Goal: Task Accomplishment & Management: Complete application form

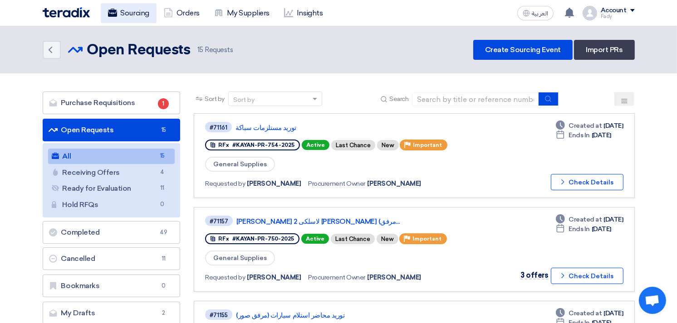
click at [121, 11] on link "Sourcing" at bounding box center [129, 13] width 56 height 20
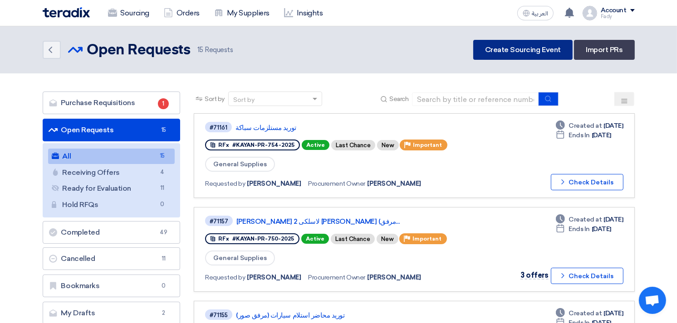
click at [509, 52] on link "Create Sourcing Event" at bounding box center [522, 50] width 99 height 20
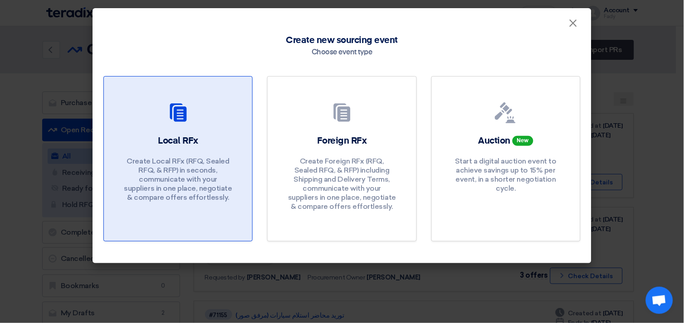
click at [169, 150] on div "Local RFx Create Local RFx (RFQ, Sealed RFQ, & RFP) in seconds, communicate wit…" at bounding box center [178, 171] width 127 height 72
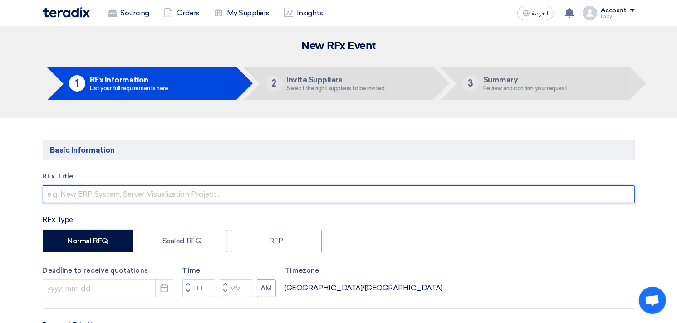
click at [122, 192] on input "text" at bounding box center [339, 195] width 592 height 18
paste input "KAYAN-PR-756-2025 _ Supply of Memory card 256 GB"
drag, startPoint x: 126, startPoint y: 194, endPoint x: 20, endPoint y: 202, distance: 106.0
type input "Supply of Memory card 256 GB"
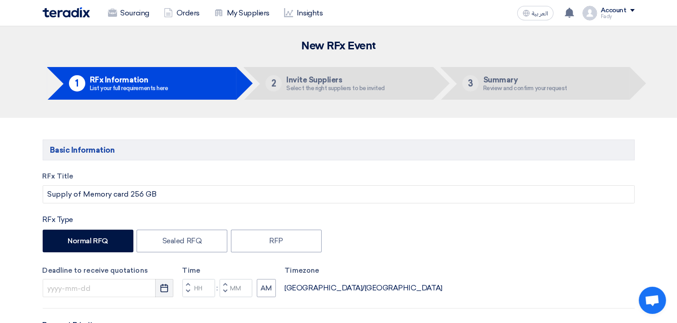
click at [164, 294] on button "Pick a date" at bounding box center [164, 288] width 18 height 18
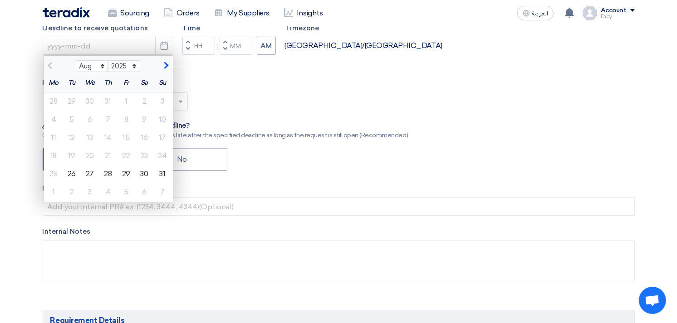
scroll to position [252, 0]
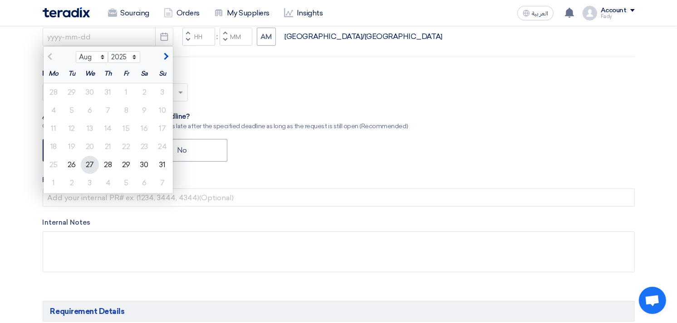
click at [87, 166] on div "27" at bounding box center [90, 165] width 18 height 18
type input "[DATE]"
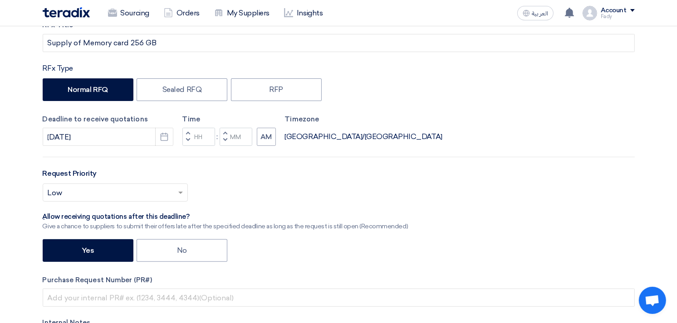
scroll to position [151, 0]
click at [198, 137] on input "Hours" at bounding box center [198, 137] width 33 height 18
type input "03"
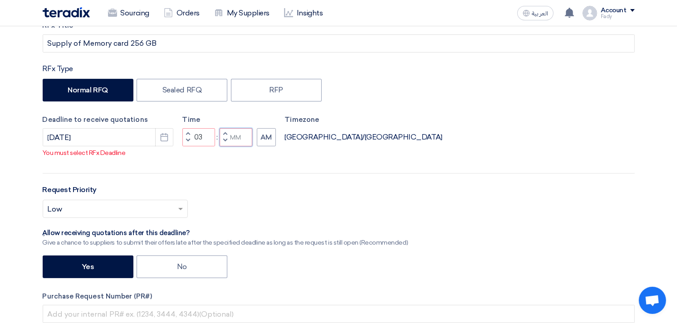
click at [242, 138] on input "Minutes" at bounding box center [236, 137] width 33 height 18
type input "00"
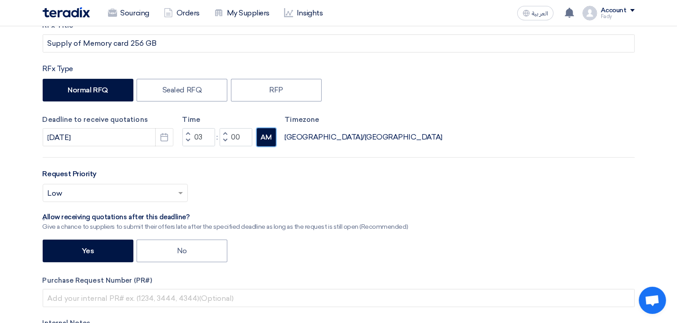
click at [271, 138] on button "AM" at bounding box center [266, 137] width 19 height 18
click at [121, 193] on input "text" at bounding box center [111, 194] width 126 height 15
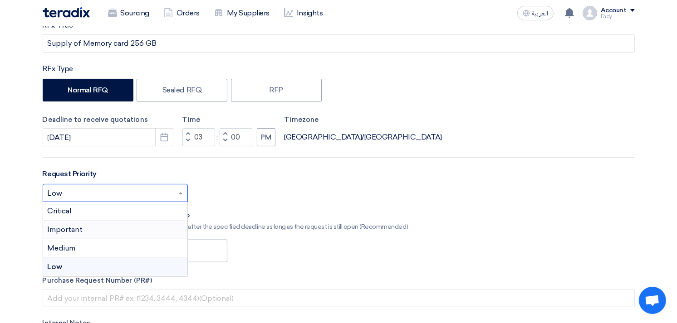
click at [92, 230] on div "Important" at bounding box center [115, 230] width 144 height 19
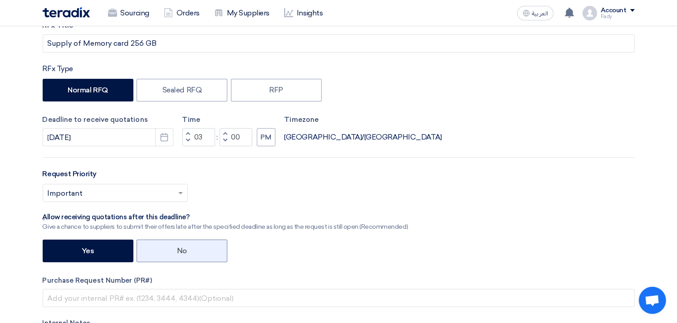
click at [178, 242] on label "No" at bounding box center [182, 251] width 91 height 23
click at [178, 248] on input "No" at bounding box center [180, 251] width 6 height 6
radio input "true"
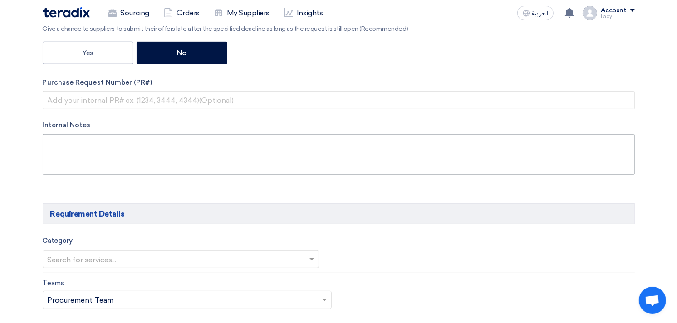
scroll to position [352, 0]
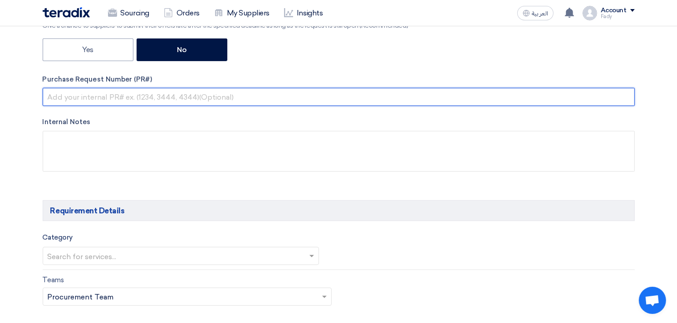
click at [140, 97] on input "text" at bounding box center [339, 97] width 592 height 18
paste input "KAYAN-PR-756-2025 _ Supply of Memory card 256 GB"
drag, startPoint x: 276, startPoint y: 96, endPoint x: 120, endPoint y: 100, distance: 156.1
click at [120, 100] on input "KAYAN-PR-756-2025 _ Supply of Memory card 256 GB" at bounding box center [339, 97] width 592 height 18
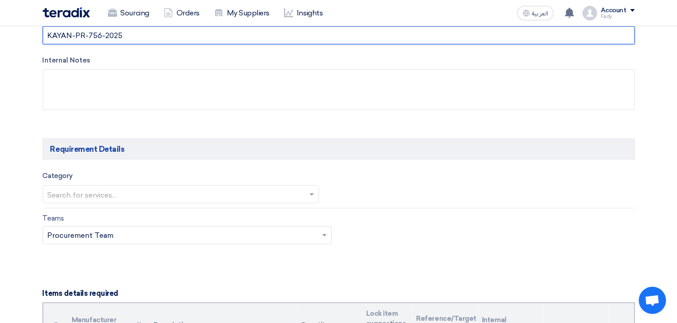
scroll to position [504, 0]
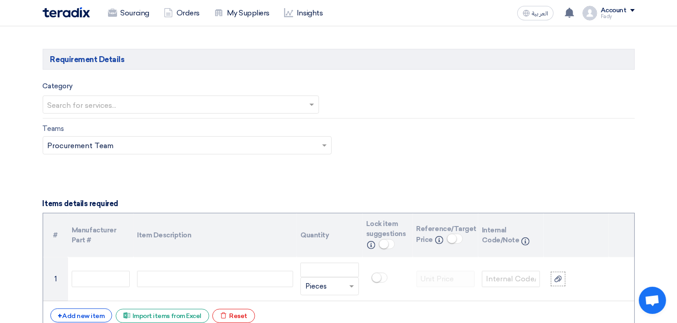
type input "KAYAN-PR-756-2025"
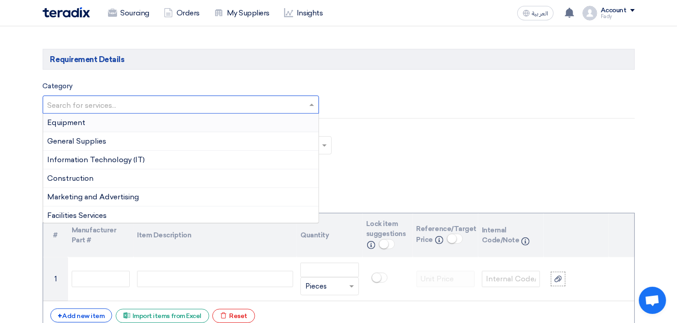
click at [122, 106] on input "text" at bounding box center [177, 105] width 258 height 15
click at [106, 140] on span "General Supplies" at bounding box center [77, 141] width 59 height 9
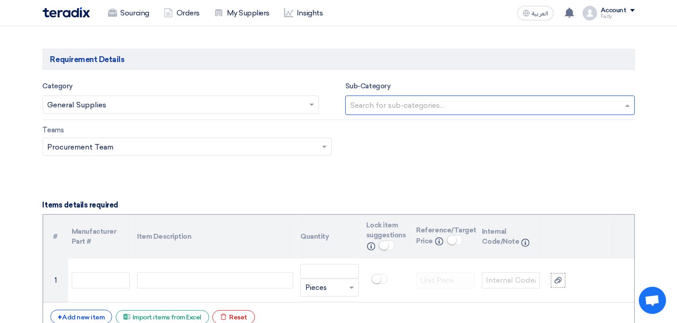
click at [418, 109] on input "text" at bounding box center [491, 106] width 282 height 15
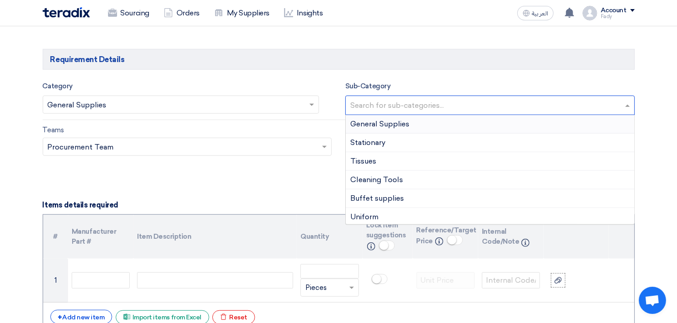
click at [391, 120] on span "General Supplies" at bounding box center [379, 124] width 59 height 9
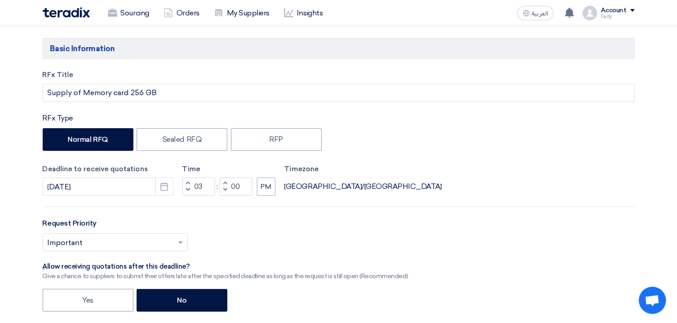
scroll to position [101, 0]
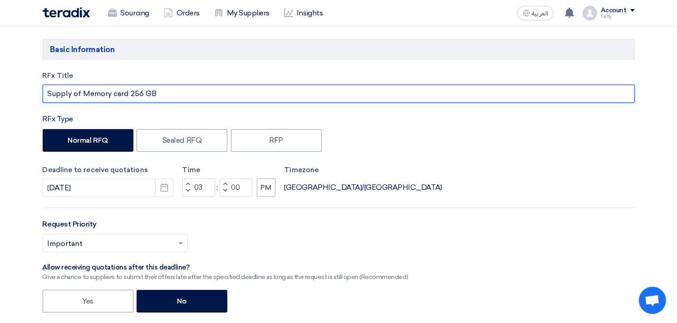
drag, startPoint x: 171, startPoint y: 93, endPoint x: 82, endPoint y: 92, distance: 88.5
click at [82, 92] on input "Supply of Memory card 256 GB" at bounding box center [339, 94] width 592 height 18
paste input "SAMSUNG EVO Select Micro SD-Memory-Card + Adapter, 256"
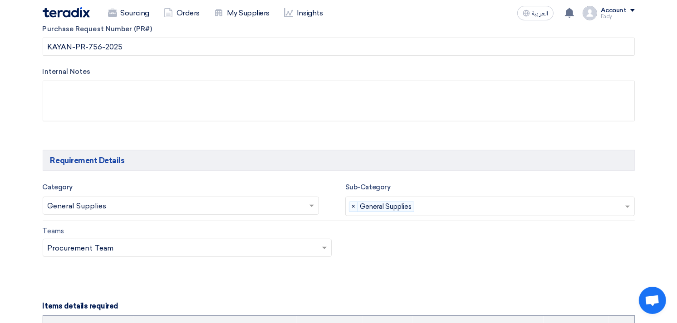
scroll to position [504, 0]
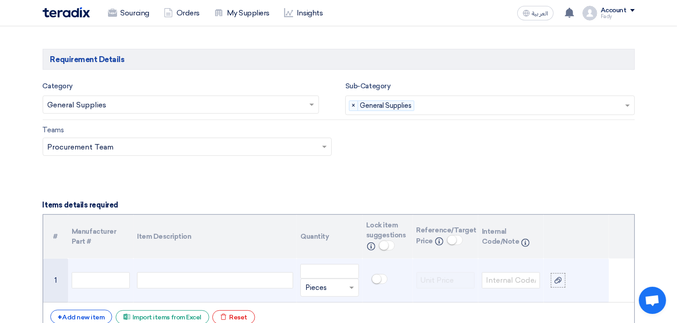
type input "Supply of SAMSUNG EVO Select Micro SD-Memory-Card + Adapter, 256GB"
click at [225, 280] on div at bounding box center [215, 281] width 156 height 16
paste div
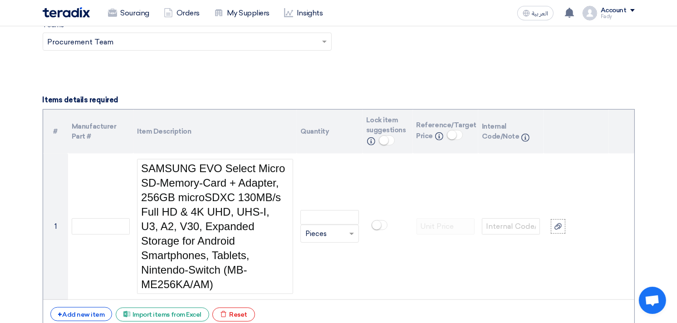
scroll to position [627, 0]
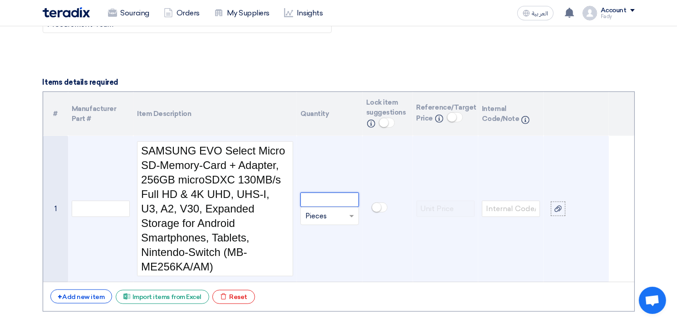
click at [331, 199] on input "number" at bounding box center [329, 200] width 58 height 15
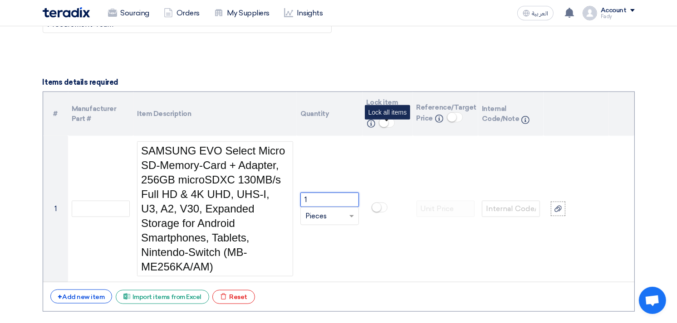
type input "1"
click at [387, 122] on small at bounding box center [383, 122] width 9 height 9
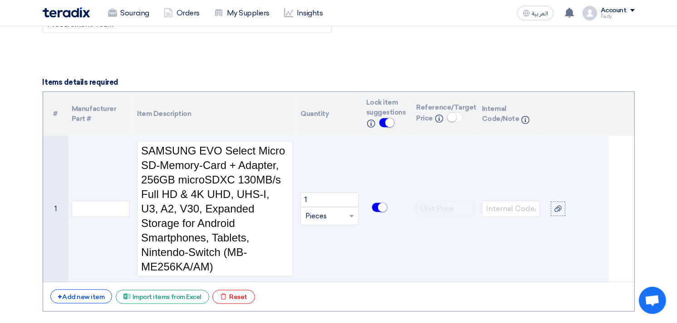
click at [406, 263] on td at bounding box center [387, 209] width 50 height 147
click at [558, 206] on use at bounding box center [557, 209] width 7 height 6
click at [0, 0] on input "file" at bounding box center [0, 0] width 0 height 0
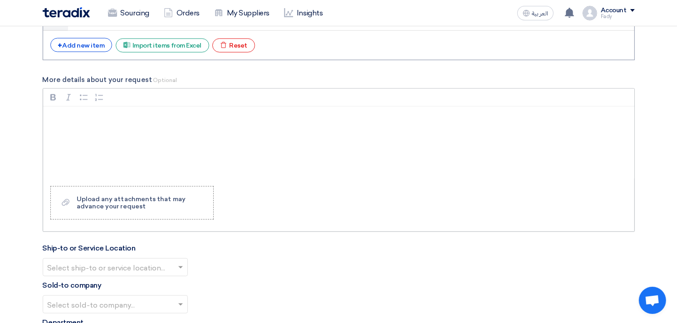
scroll to position [980, 0]
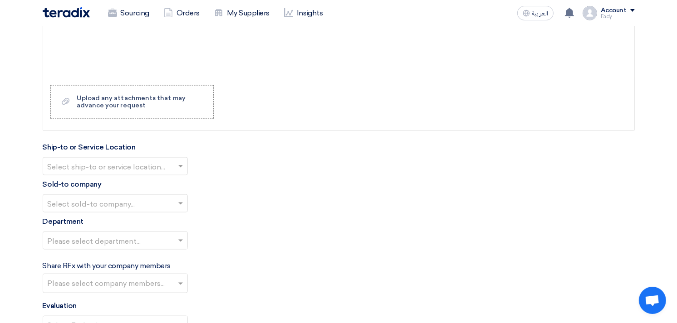
click at [96, 172] on input "text" at bounding box center [111, 167] width 126 height 15
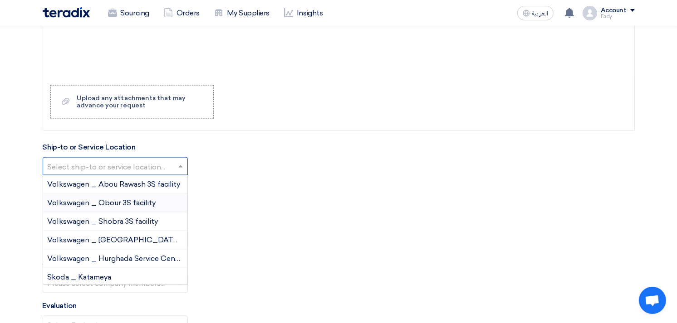
click at [128, 201] on span "Volkswagen _ Obour 3S facility" at bounding box center [102, 203] width 108 height 9
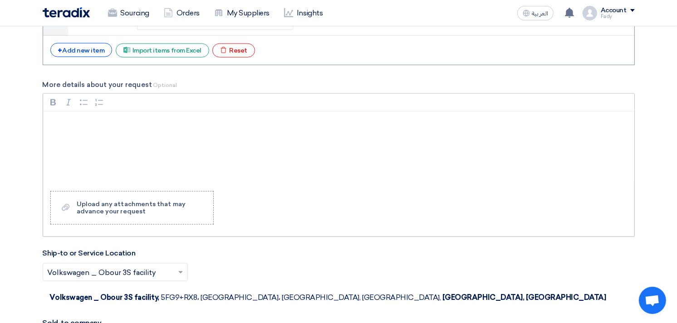
scroll to position [728, 0]
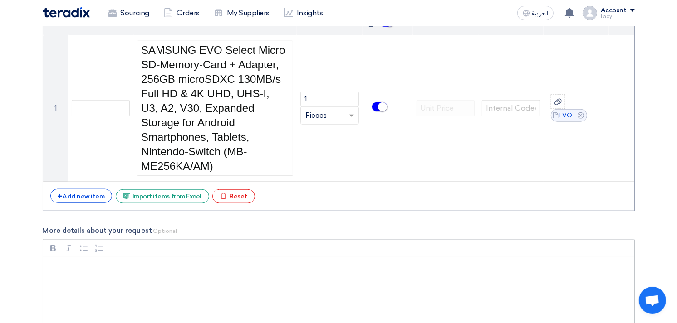
click at [143, 288] on div "Rich Text Editor, main" at bounding box center [338, 294] width 591 height 73
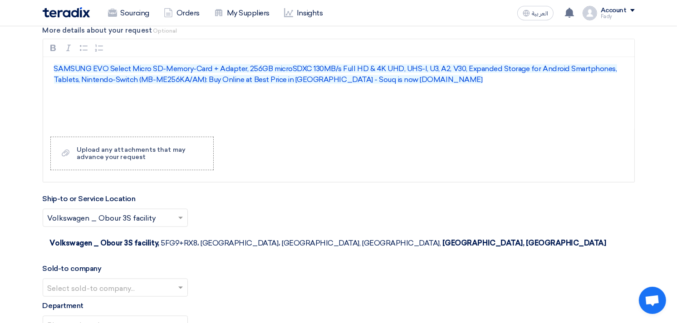
scroll to position [929, 0]
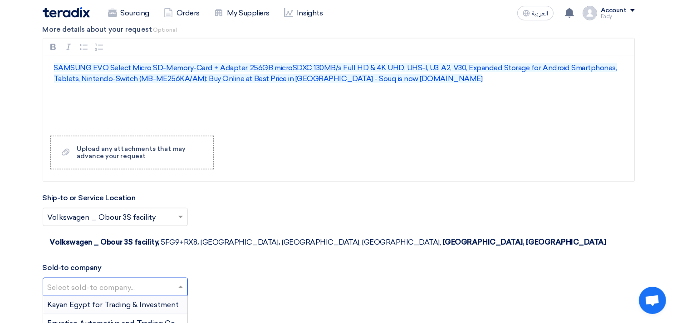
click at [117, 281] on input "text" at bounding box center [111, 288] width 126 height 15
click at [123, 319] on span "Egyptian Automotive and Trading Company" at bounding box center [123, 323] width 151 height 9
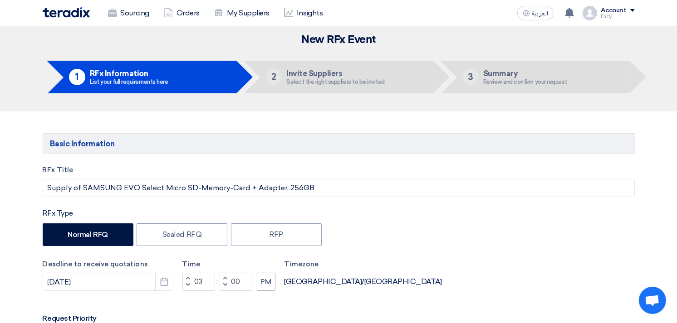
scroll to position [0, 0]
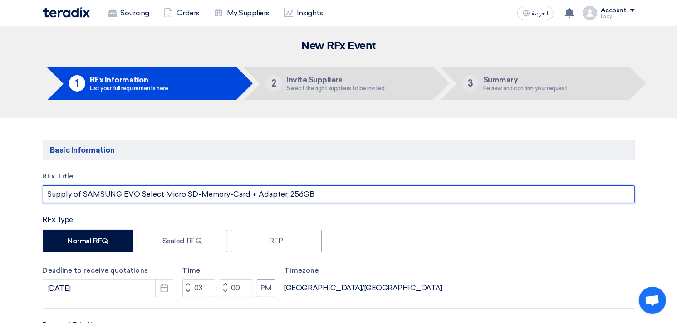
click at [324, 187] on input "Supply of SAMSUNG EVO Select Micro SD-Memory-Card + Adapter, 256GB" at bounding box center [339, 195] width 592 height 18
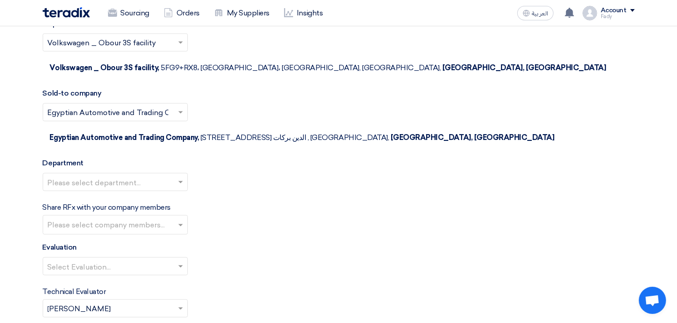
scroll to position [1109, 0]
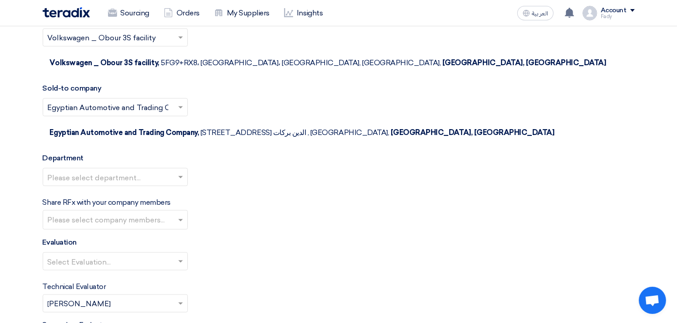
type input "Supply of SAMSUNG EVO Select Micro SD-Memory-Card + Adapter, 256GB (مرفق صورة و…"
click at [94, 171] on input "text" at bounding box center [111, 178] width 126 height 15
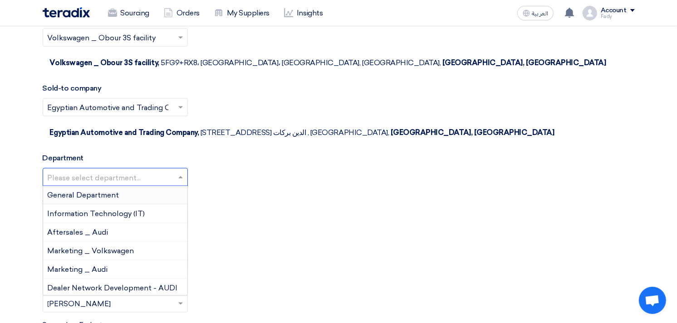
click at [93, 191] on span "General Department" at bounding box center [84, 195] width 72 height 9
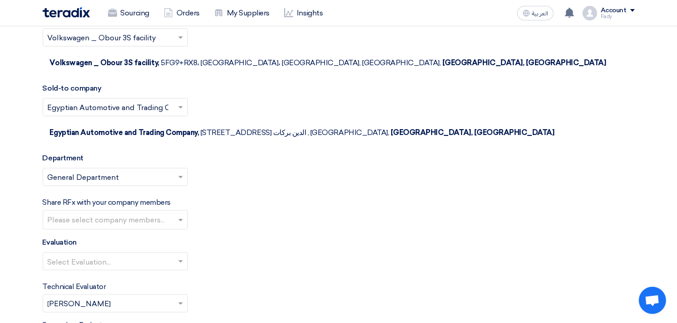
click at [97, 210] on ng-select "Please select company members..." at bounding box center [115, 220] width 145 height 20
click at [327, 237] on div "Evaluation Select Evaluation..." at bounding box center [339, 257] width 592 height 41
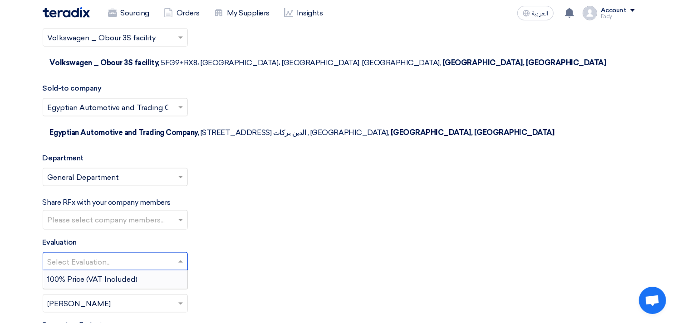
click at [103, 255] on input "text" at bounding box center [111, 262] width 126 height 15
click at [103, 275] on span "100% Price (VAT Included)" at bounding box center [93, 279] width 90 height 9
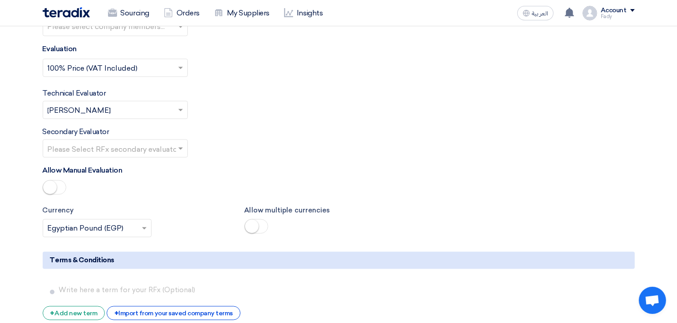
scroll to position [1310, 0]
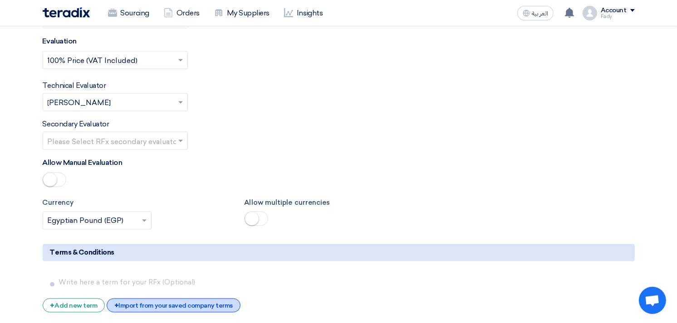
click at [147, 299] on div "+ Import from your saved company terms" at bounding box center [174, 306] width 134 height 14
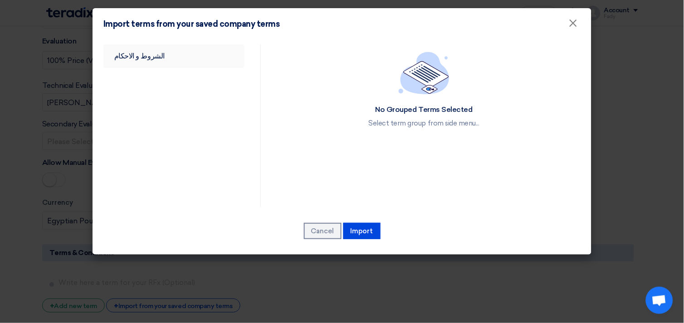
click at [135, 54] on link "الشروط و الاحكام" at bounding box center [173, 56] width 141 height 24
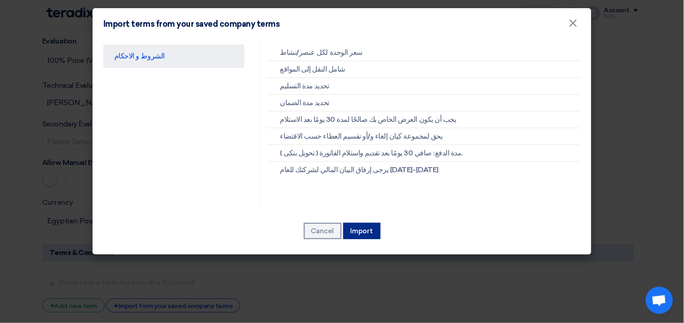
click at [360, 229] on button "Import" at bounding box center [361, 231] width 37 height 16
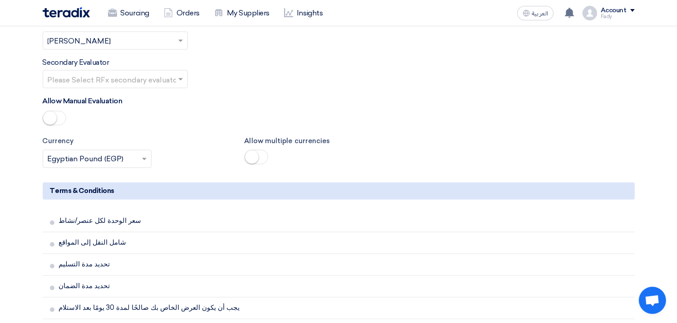
scroll to position [1612, 0]
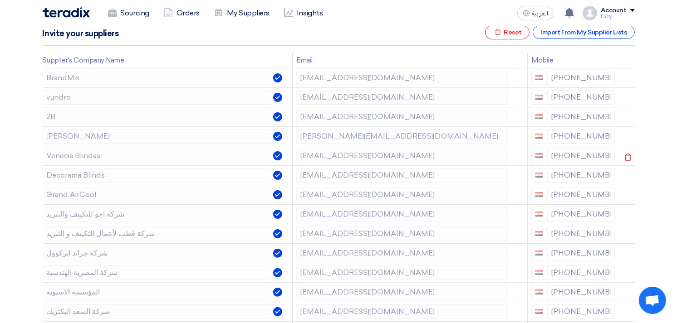
scroll to position [151, 0]
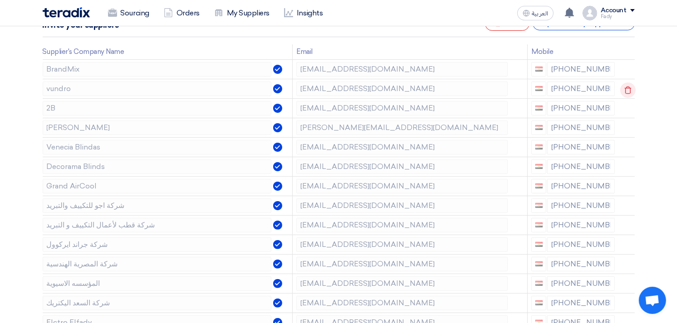
click at [625, 85] on icon at bounding box center [627, 90] width 15 height 15
click at [0, 0] on icon at bounding box center [0, 0] width 0 height 0
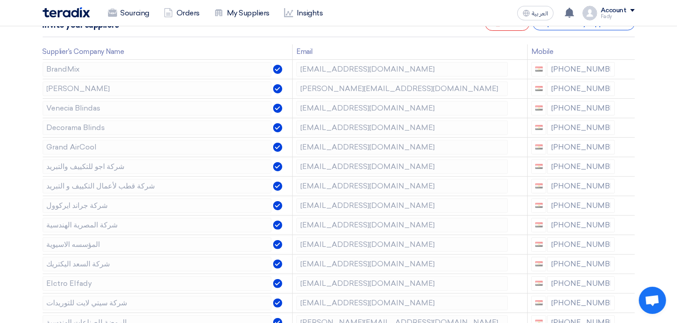
click at [0, 0] on icon at bounding box center [0, 0] width 0 height 0
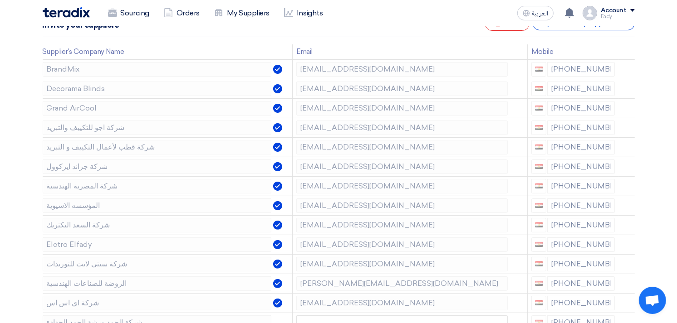
click at [0, 0] on icon at bounding box center [0, 0] width 0 height 0
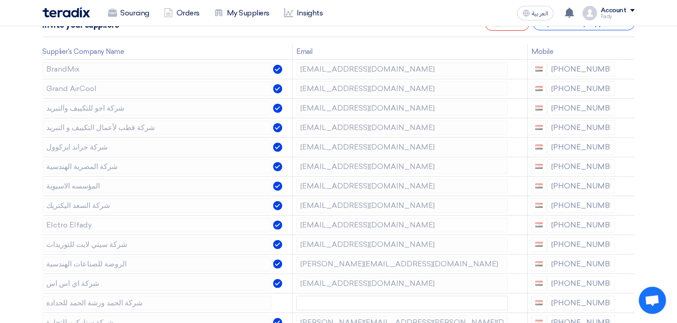
click at [0, 0] on icon at bounding box center [0, 0] width 0 height 0
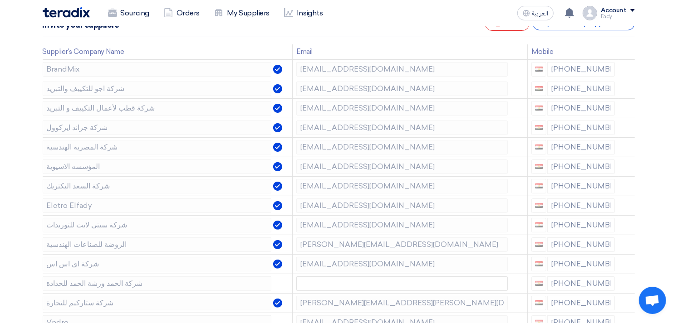
click at [0, 0] on icon at bounding box center [0, 0] width 0 height 0
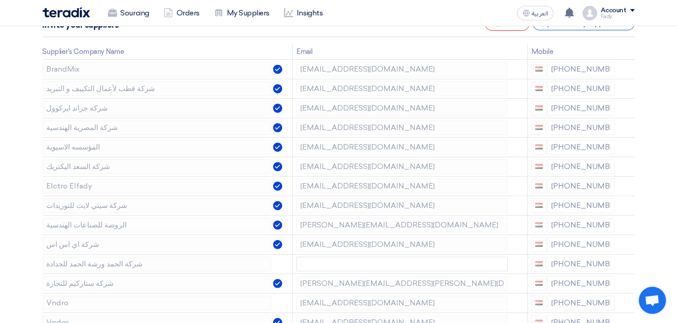
click at [0, 0] on icon at bounding box center [0, 0] width 0 height 0
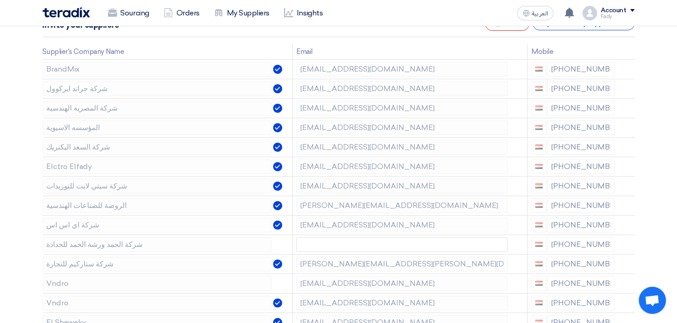
click at [0, 0] on icon at bounding box center [0, 0] width 0 height 0
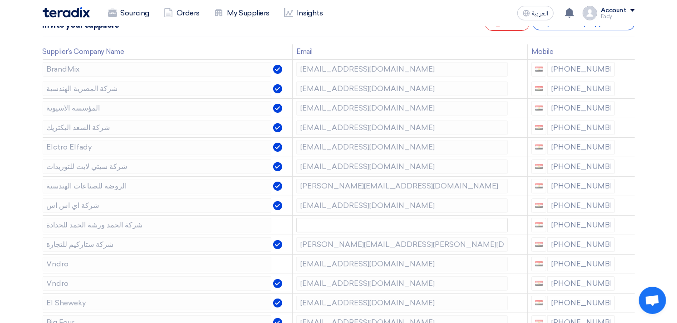
click at [0, 0] on icon at bounding box center [0, 0] width 0 height 0
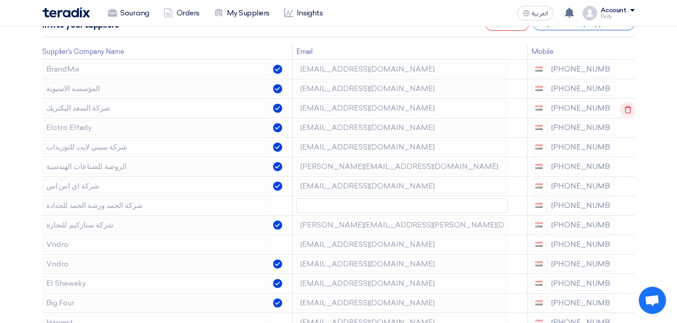
click at [625, 109] on icon at bounding box center [627, 109] width 15 height 15
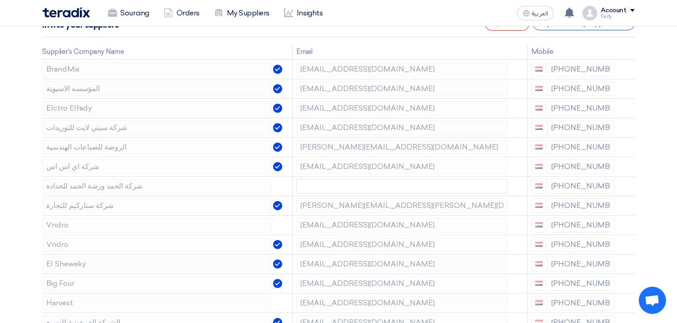
click at [0, 0] on icon at bounding box center [0, 0] width 0 height 0
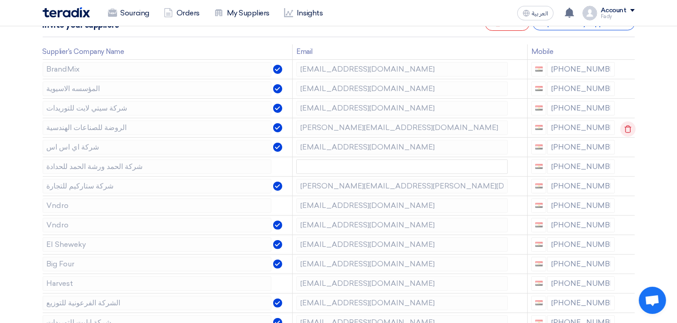
click at [628, 132] on icon at bounding box center [627, 129] width 15 height 15
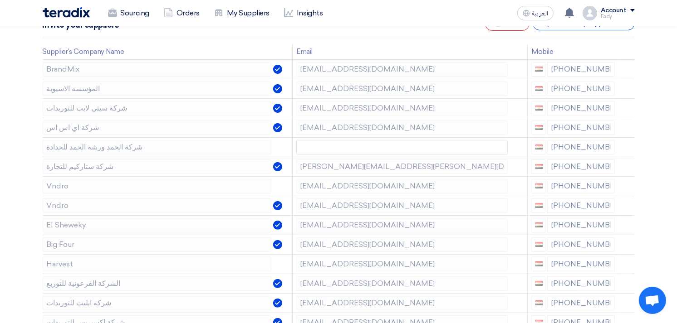
click at [0, 0] on icon at bounding box center [0, 0] width 0 height 0
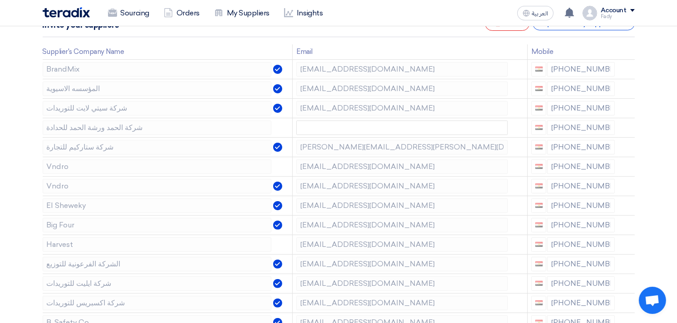
click at [0, 0] on icon at bounding box center [0, 0] width 0 height 0
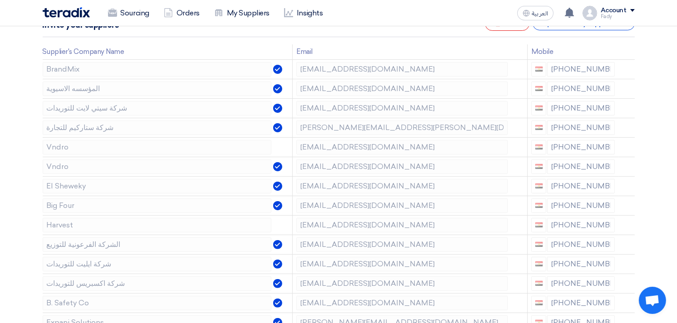
click at [0, 0] on icon at bounding box center [0, 0] width 0 height 0
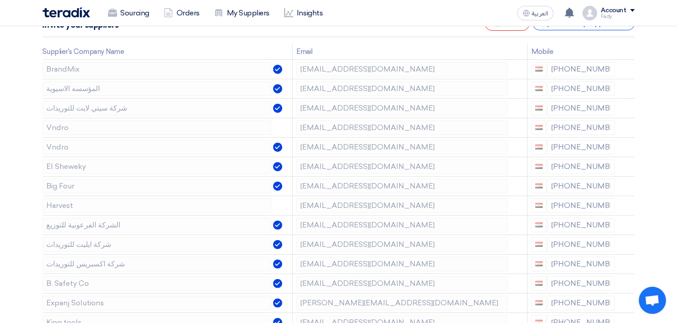
click at [0, 0] on icon at bounding box center [0, 0] width 0 height 0
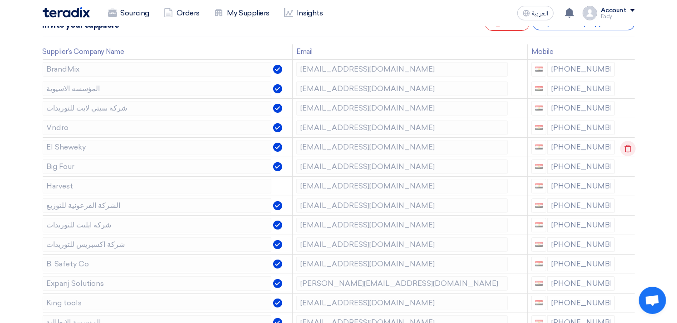
click at [631, 147] on icon at bounding box center [627, 148] width 15 height 15
click at [0, 0] on icon at bounding box center [0, 0] width 0 height 0
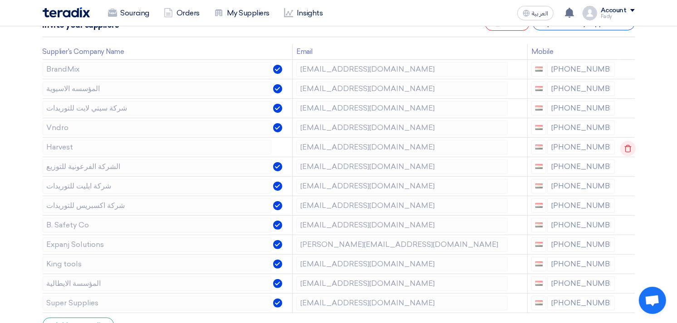
click at [630, 147] on icon at bounding box center [627, 148] width 15 height 15
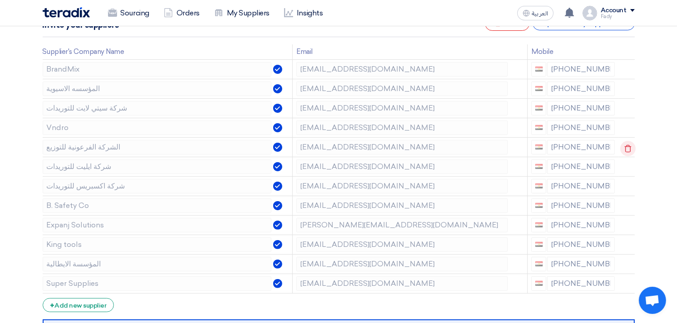
click at [624, 144] on icon at bounding box center [627, 148] width 15 height 15
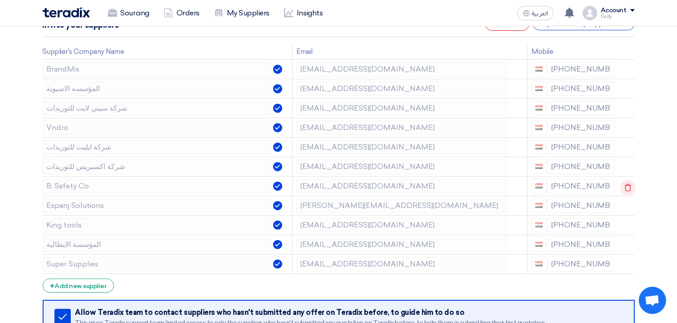
click at [624, 185] on use at bounding box center [627, 188] width 7 height 8
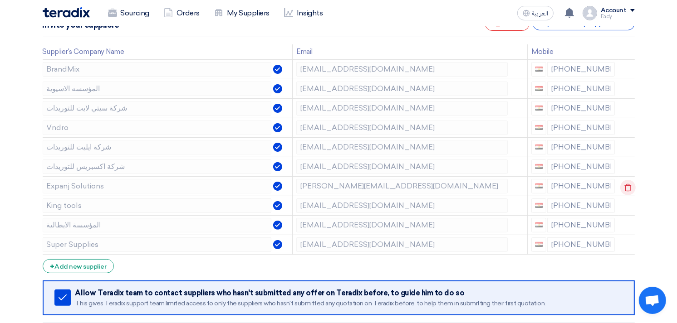
click at [628, 184] on icon at bounding box center [627, 187] width 15 height 15
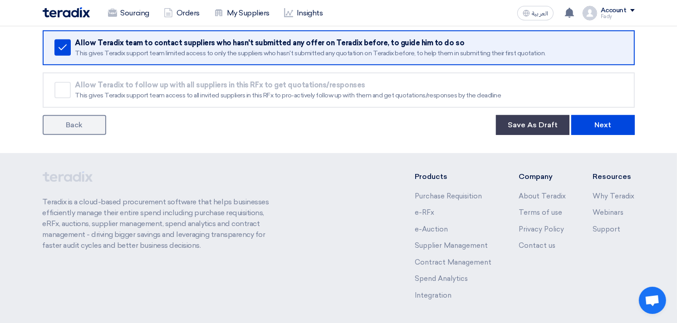
scroll to position [414, 0]
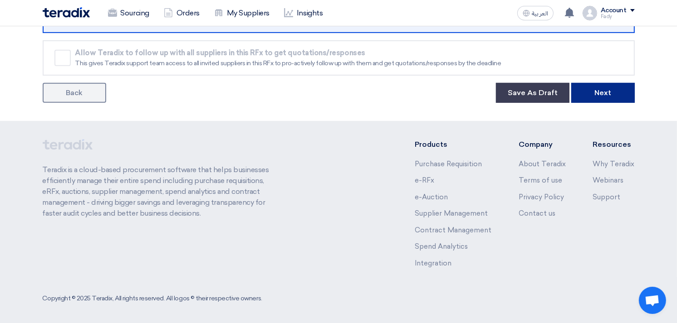
click at [614, 93] on button "Next" at bounding box center [603, 93] width 64 height 20
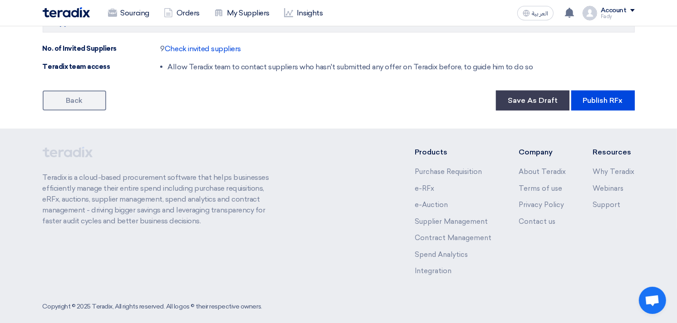
scroll to position [708, 0]
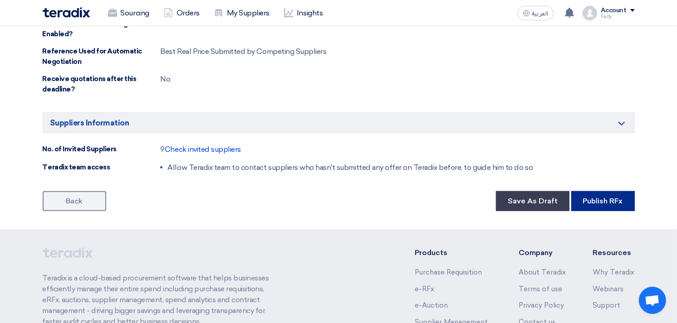
click at [605, 191] on button "Publish RFx" at bounding box center [603, 201] width 64 height 20
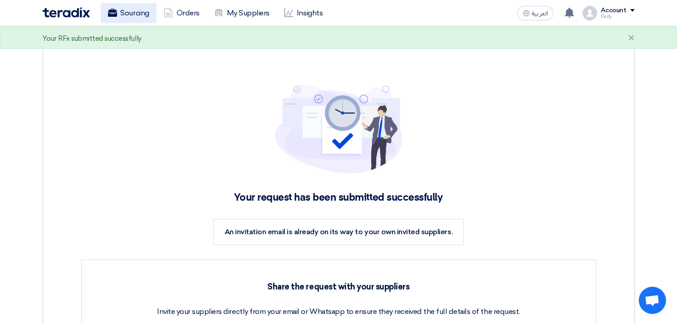
click at [123, 14] on link "Sourcing" at bounding box center [129, 13] width 56 height 20
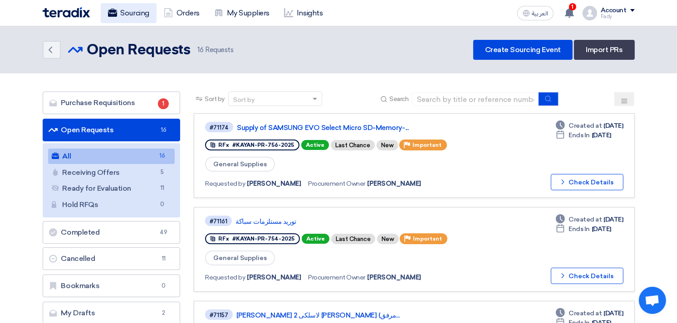
click at [129, 15] on link "Sourcing" at bounding box center [129, 13] width 56 height 20
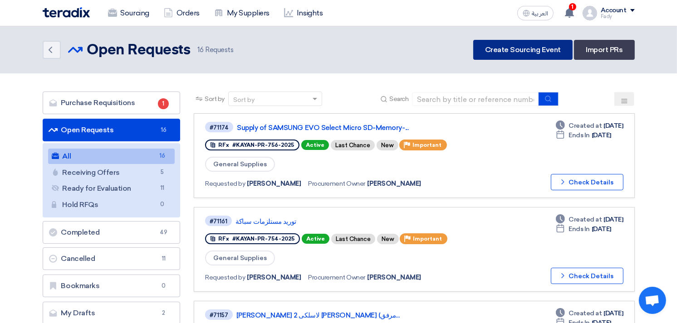
click at [495, 42] on link "Create Sourcing Event" at bounding box center [522, 50] width 99 height 20
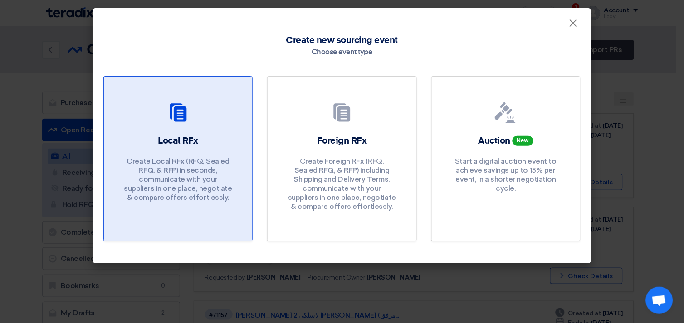
click at [167, 162] on p "Create Local RFx (RFQ, Sealed RFQ, & RFP) in seconds, communicate with your sup…" at bounding box center [178, 179] width 109 height 45
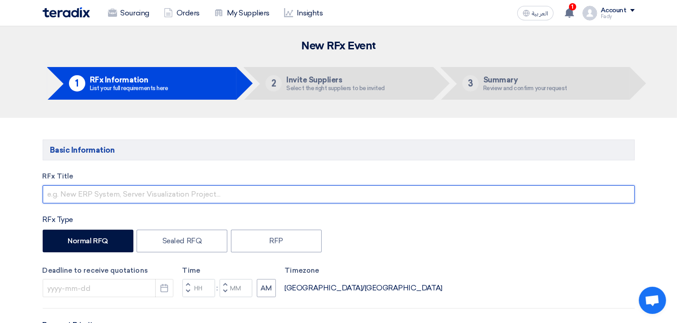
click at [137, 194] on input "text" at bounding box center [339, 195] width 592 height 18
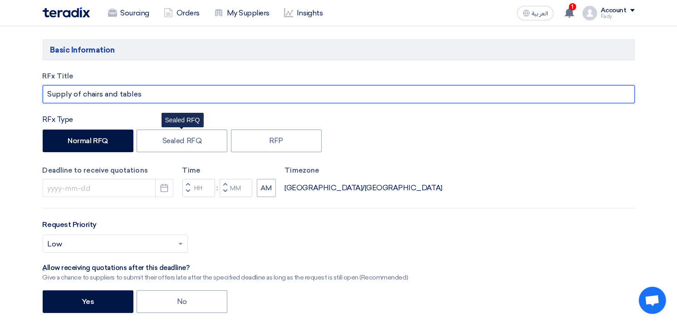
scroll to position [101, 0]
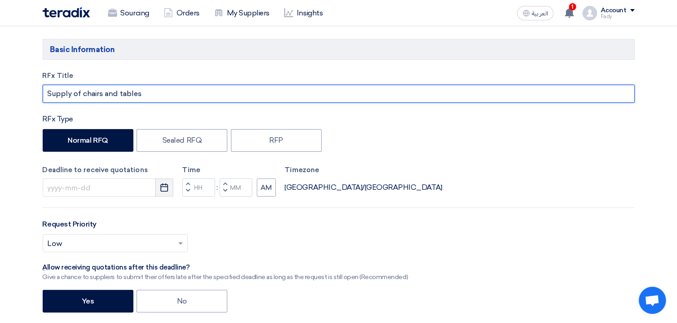
type input "Supply of chairs and tables"
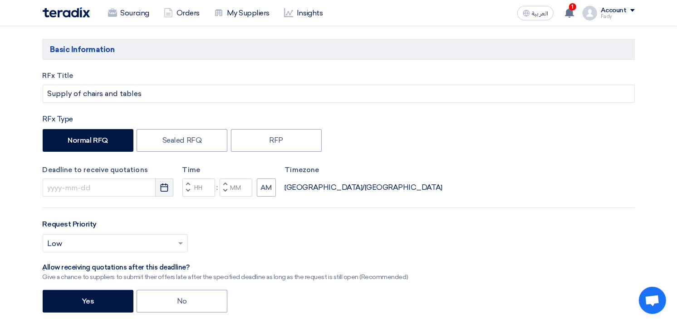
click at [167, 185] on icon "Pick a date" at bounding box center [164, 187] width 9 height 9
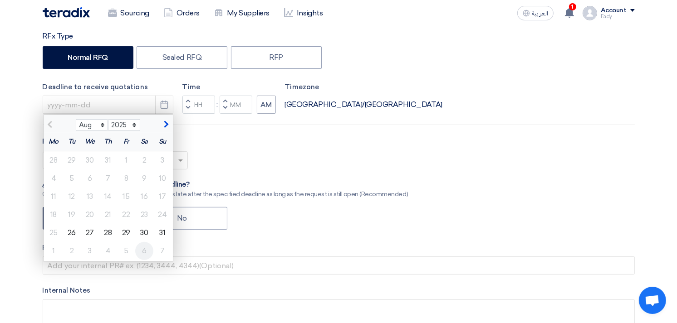
scroll to position [201, 0]
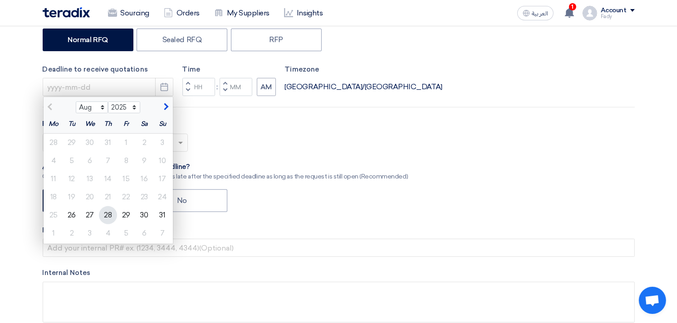
click at [103, 216] on div "28" at bounding box center [108, 215] width 18 height 18
type input "[DATE]"
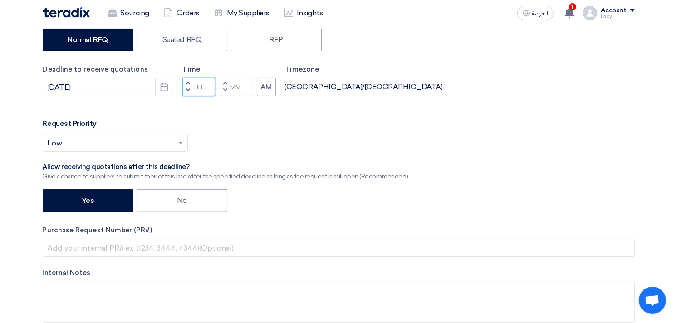
click at [197, 87] on input "Hours" at bounding box center [198, 87] width 33 height 18
type input "03"
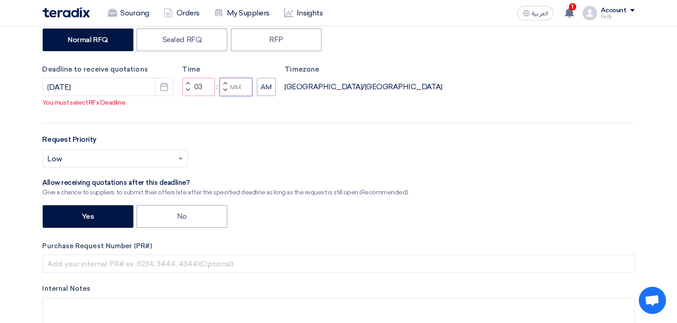
click at [238, 88] on input "Minutes" at bounding box center [236, 87] width 33 height 18
type input "00"
click at [269, 88] on button "AM" at bounding box center [266, 87] width 19 height 18
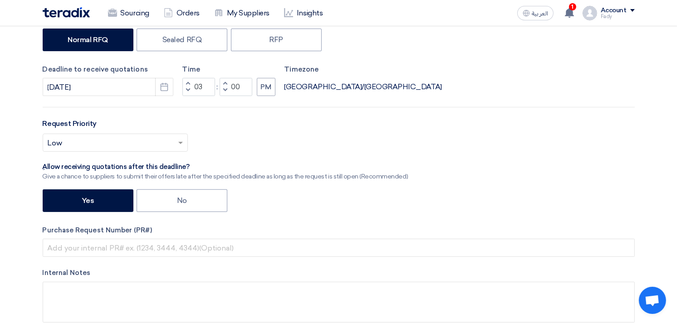
click at [133, 141] on input "text" at bounding box center [111, 144] width 126 height 15
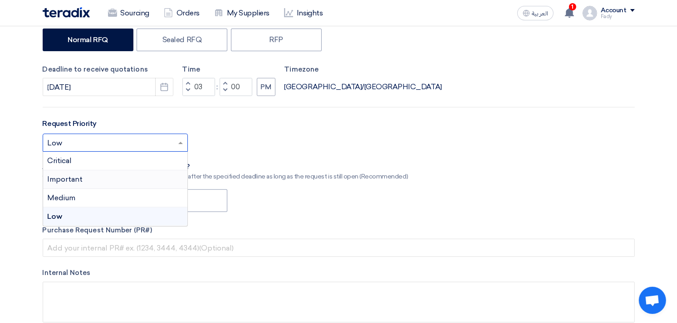
click at [101, 175] on div "Important" at bounding box center [115, 180] width 144 height 19
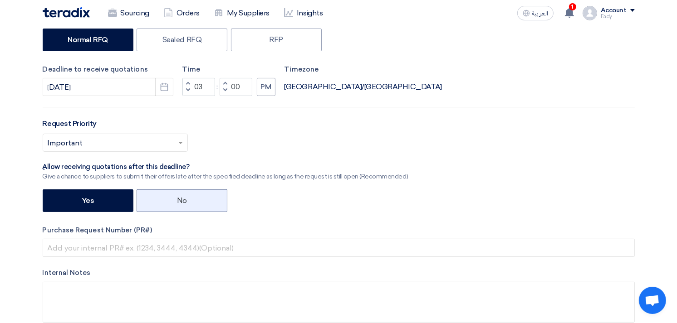
click at [193, 193] on label "No" at bounding box center [182, 201] width 91 height 23
click at [183, 197] on input "No" at bounding box center [180, 200] width 6 height 6
radio input "true"
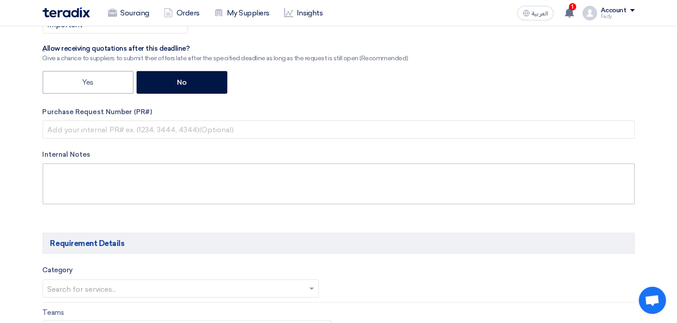
scroll to position [302, 0]
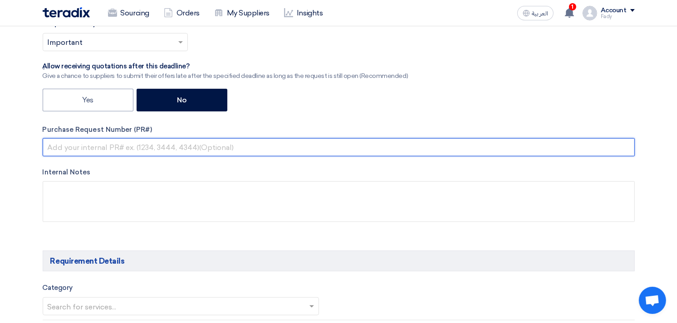
click at [107, 153] on input "text" at bounding box center [339, 147] width 592 height 18
paste input "KAYAN-PR-757-2025"
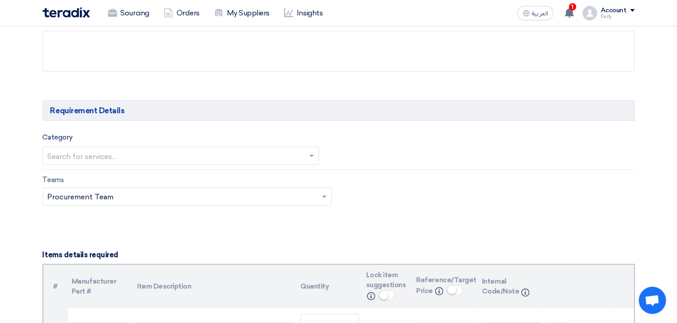
scroll to position [454, 0]
type input "KAYAN-PR-757-2025"
click at [111, 159] on input "text" at bounding box center [177, 156] width 258 height 15
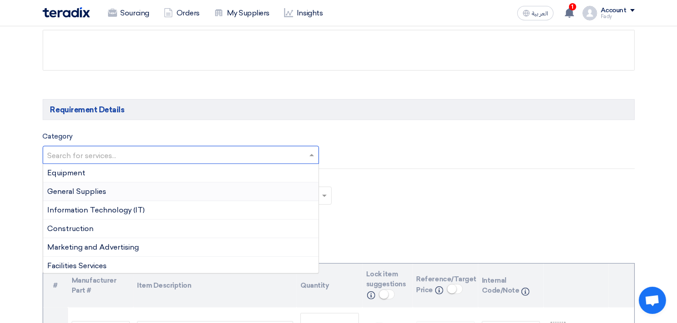
click at [104, 188] on span "General Supplies" at bounding box center [77, 191] width 59 height 9
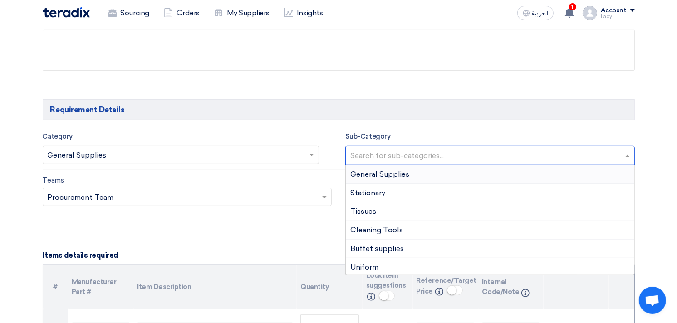
click at [425, 153] on input "text" at bounding box center [491, 156] width 282 height 15
click at [414, 176] on div "General Supplies" at bounding box center [490, 175] width 288 height 19
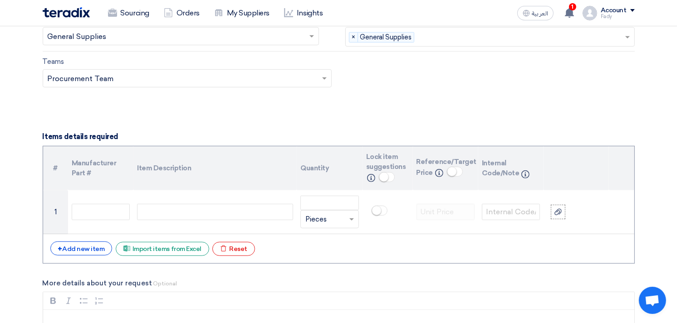
scroll to position [605, 0]
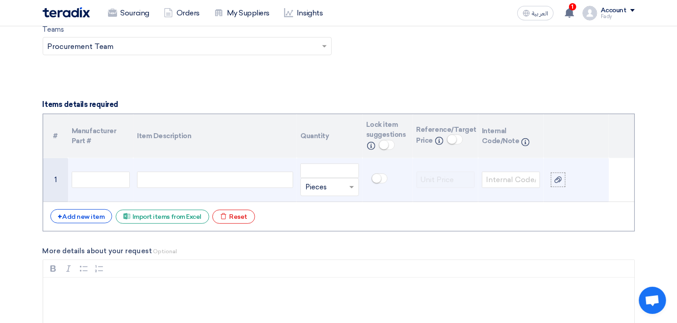
click at [223, 174] on div at bounding box center [215, 180] width 156 height 16
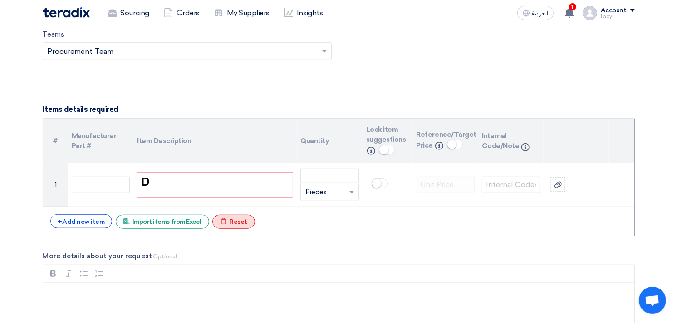
click at [232, 220] on div "Excel file Reset" at bounding box center [233, 222] width 43 height 14
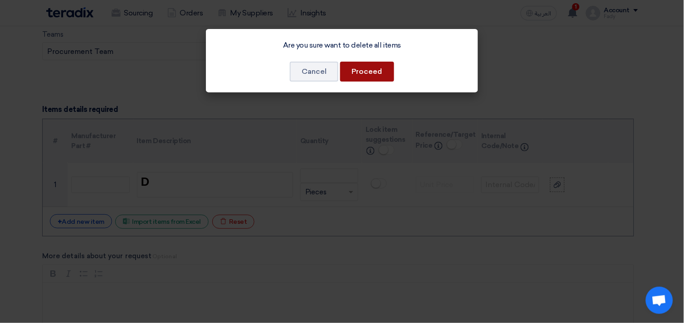
click at [360, 68] on button "Proceed" at bounding box center [367, 72] width 54 height 20
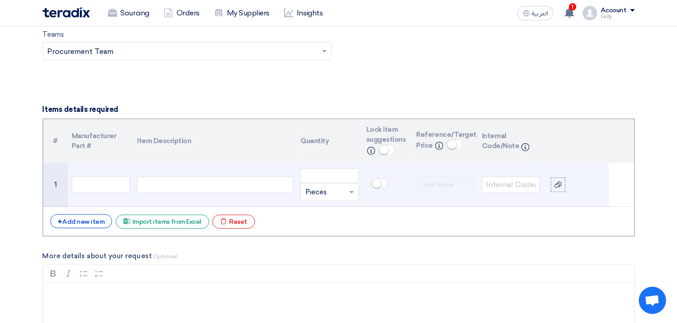
click at [169, 184] on div at bounding box center [215, 185] width 156 height 16
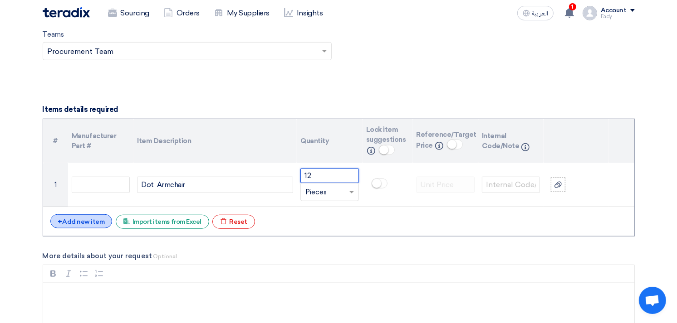
type input "12"
click at [82, 218] on div "+ Add new item" at bounding box center [81, 222] width 62 height 14
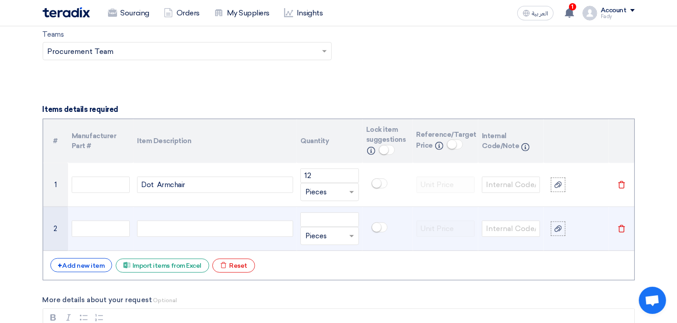
click at [161, 229] on div at bounding box center [215, 229] width 156 height 16
click at [174, 231] on div at bounding box center [215, 229] width 156 height 16
click at [154, 229] on div "Dot round" at bounding box center [215, 229] width 156 height 16
click at [193, 230] on div "Dot round" at bounding box center [215, 229] width 156 height 16
click at [308, 221] on input "number" at bounding box center [329, 220] width 58 height 15
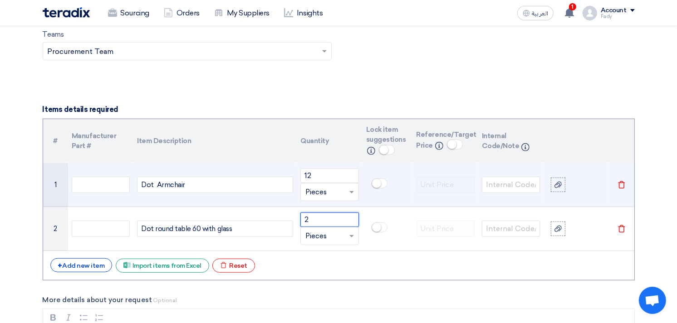
type input "2"
click at [191, 184] on div "Dot Armchair" at bounding box center [215, 185] width 156 height 16
click at [185, 187] on div "Dot Armchair (ابيض)" at bounding box center [215, 185] width 156 height 16
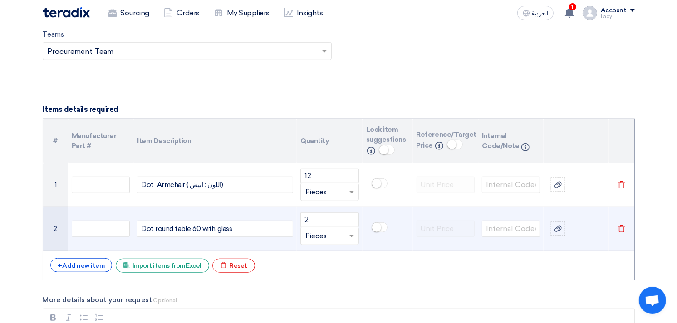
click at [254, 232] on div "Dot round table 60 with glass" at bounding box center [215, 229] width 156 height 16
click at [279, 225] on div "Dot round table 60 with glass (اللون : رمادى" at bounding box center [215, 229] width 156 height 16
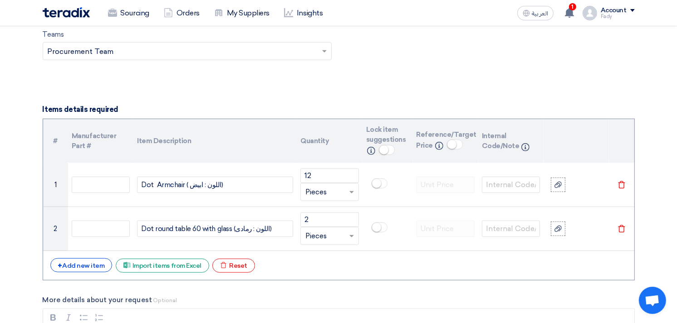
click at [302, 264] on div "+ Add new item Excel file Import items from Excel Excel file Reset" at bounding box center [338, 266] width 577 height 15
click at [386, 148] on small at bounding box center [383, 150] width 9 height 9
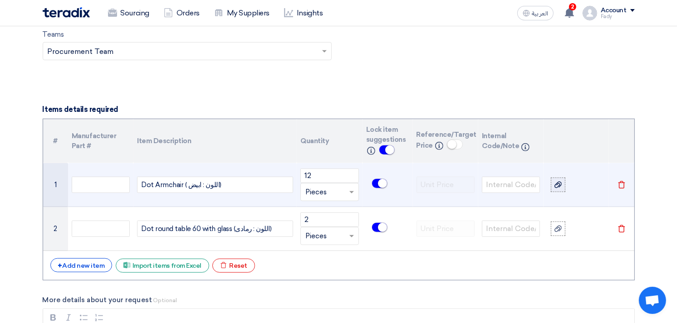
click at [557, 187] on use at bounding box center [557, 185] width 7 height 6
click at [0, 0] on input "file" at bounding box center [0, 0] width 0 height 0
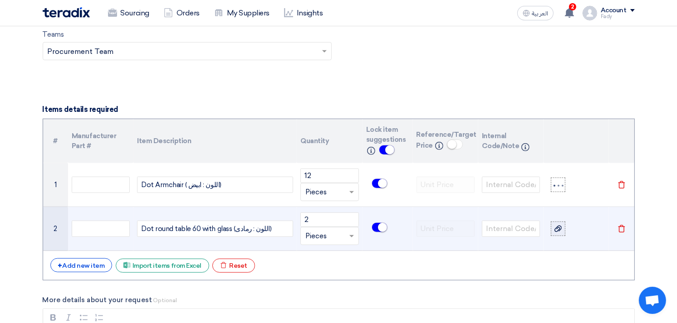
click at [558, 228] on use at bounding box center [557, 229] width 7 height 6
click at [0, 0] on input "file" at bounding box center [0, 0] width 0 height 0
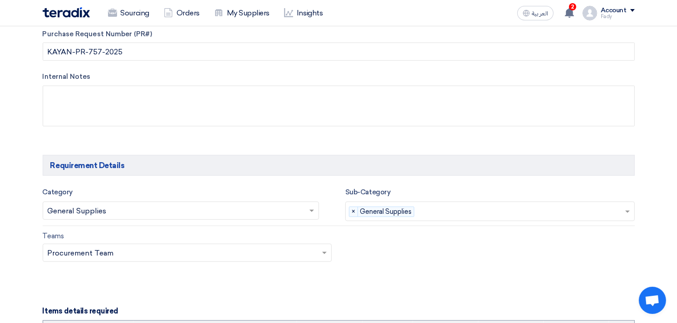
scroll to position [45, 0]
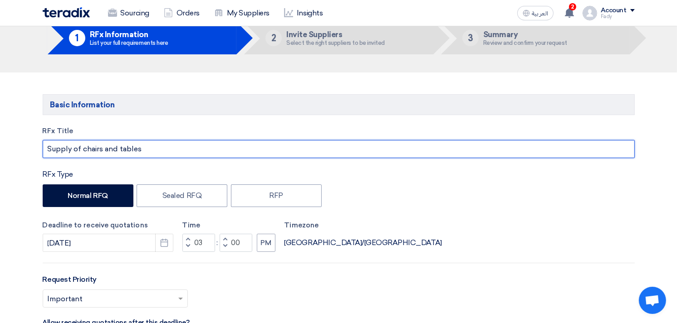
click at [171, 148] on input "Supply of chairs and tables" at bounding box center [339, 149] width 592 height 18
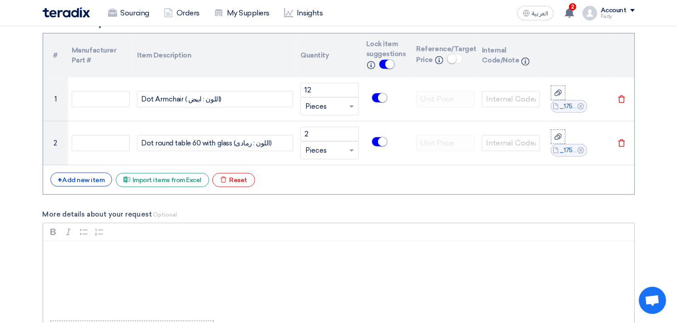
scroll to position [751, 0]
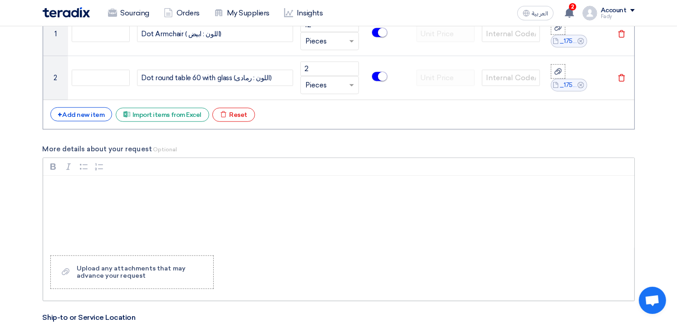
type input "Supply of chairs and tables (مرفق صور و لينك)"
click at [96, 182] on div "Rich Text Editor, main" at bounding box center [338, 212] width 591 height 73
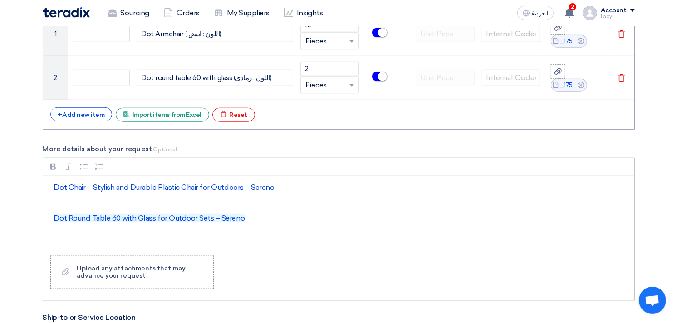
click at [488, 241] on div "Dot Chair – Stylish and Durable Plastic Chair for Outdoors – Sereno Dot Round T…" at bounding box center [338, 212] width 591 height 73
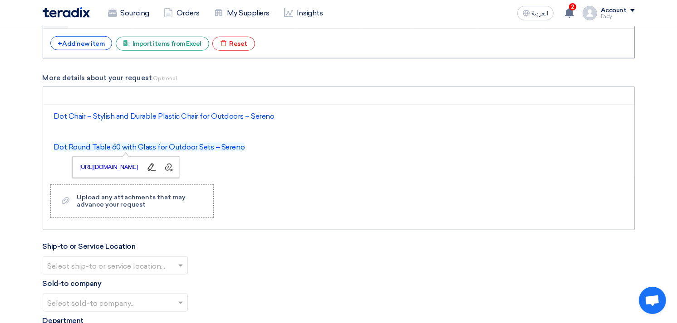
scroll to position [953, 0]
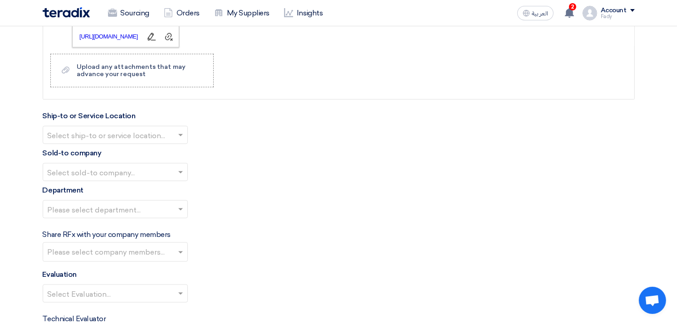
click at [133, 135] on input "text" at bounding box center [111, 136] width 126 height 15
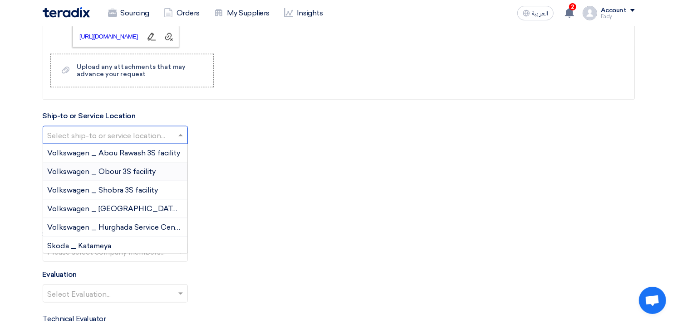
click at [117, 174] on span "Volkswagen _ Obour 3S facility" at bounding box center [102, 171] width 108 height 9
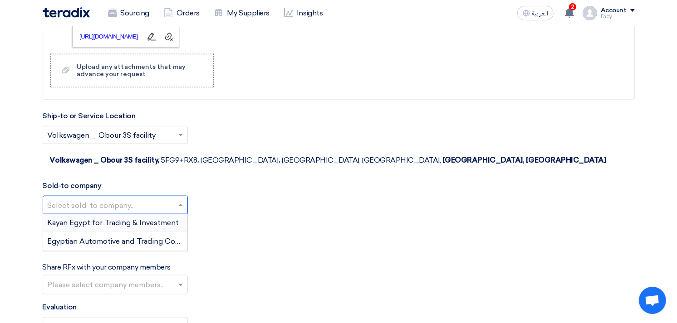
click at [118, 199] on input "text" at bounding box center [111, 206] width 126 height 15
click at [112, 237] on span "Egyptian Automotive and Trading Company" at bounding box center [123, 241] width 151 height 9
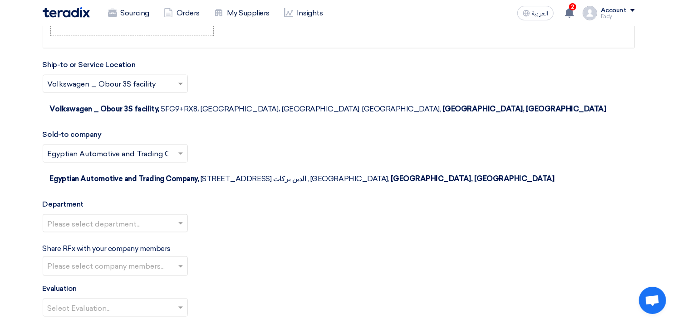
scroll to position [1053, 0]
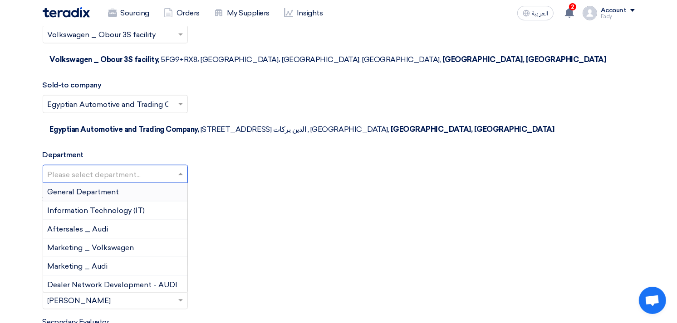
click at [117, 168] on input "text" at bounding box center [111, 175] width 126 height 15
click at [107, 188] on span "General Department" at bounding box center [84, 192] width 72 height 9
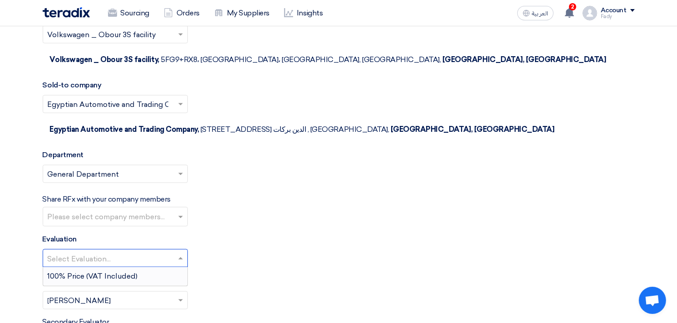
click at [112, 252] on input "text" at bounding box center [111, 259] width 126 height 15
click at [110, 272] on span "100% Price (VAT Included)" at bounding box center [93, 276] width 90 height 9
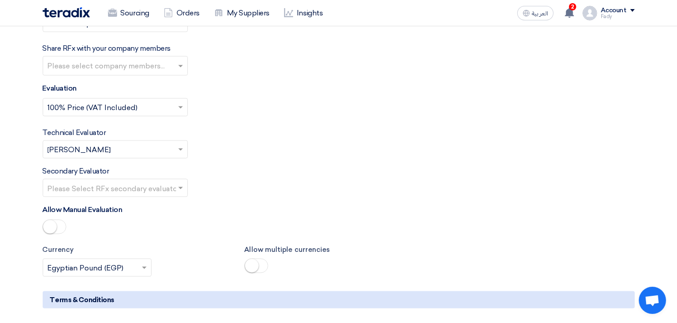
scroll to position [1305, 0]
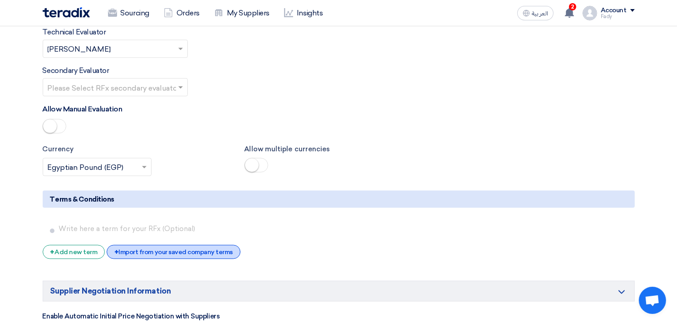
click at [166, 245] on div "+ Import from your saved company terms" at bounding box center [174, 252] width 134 height 14
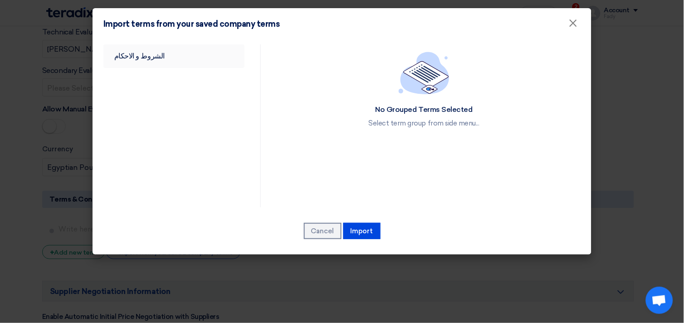
click at [137, 67] on link "الشروط و الاحكام" at bounding box center [173, 56] width 141 height 24
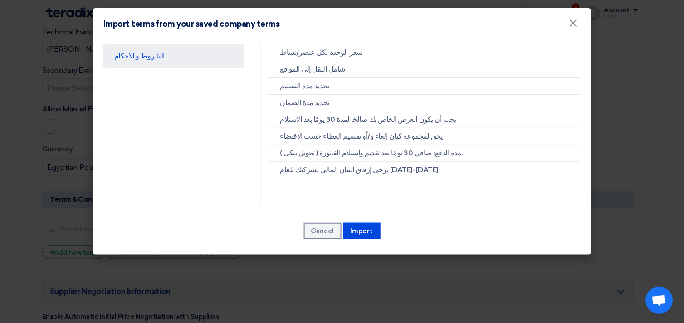
click at [366, 219] on div "الشروط و الاحكام سعر الوحدة لكل عنصر/نشاط شامل النقل إلى المواقع تحديد مدة التس…" at bounding box center [342, 147] width 499 height 215
drag, startPoint x: 366, startPoint y: 219, endPoint x: 365, endPoint y: 225, distance: 6.0
click at [365, 225] on button "Import" at bounding box center [361, 231] width 37 height 16
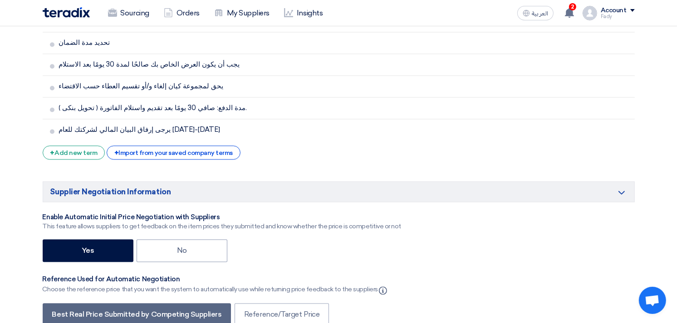
scroll to position [1608, 0]
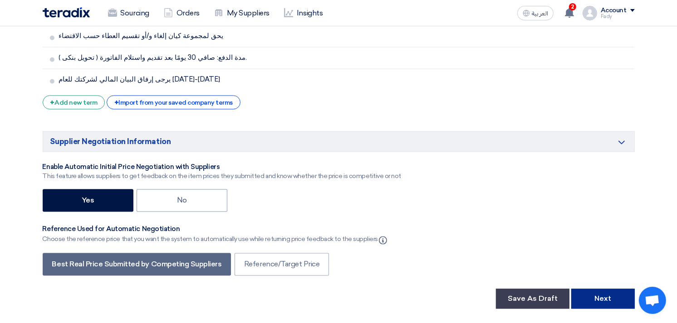
click at [621, 289] on button "Next" at bounding box center [603, 299] width 64 height 20
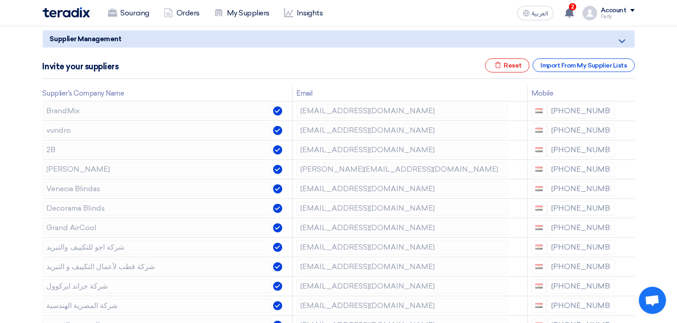
scroll to position [151, 0]
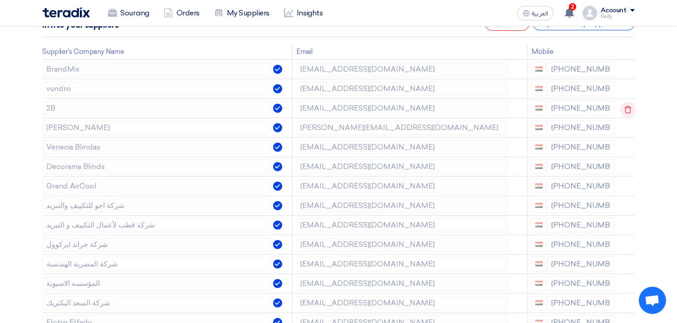
click at [624, 106] on icon at bounding box center [627, 109] width 15 height 15
click at [0, 0] on icon at bounding box center [0, 0] width 0 height 0
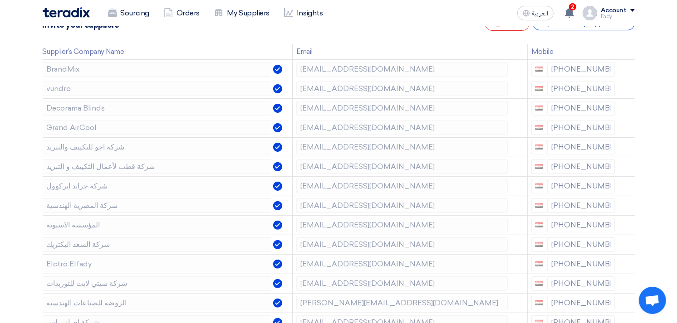
click at [0, 0] on icon at bounding box center [0, 0] width 0 height 0
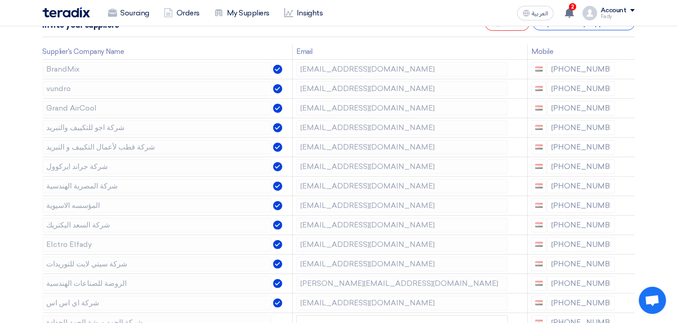
click at [0, 0] on icon at bounding box center [0, 0] width 0 height 0
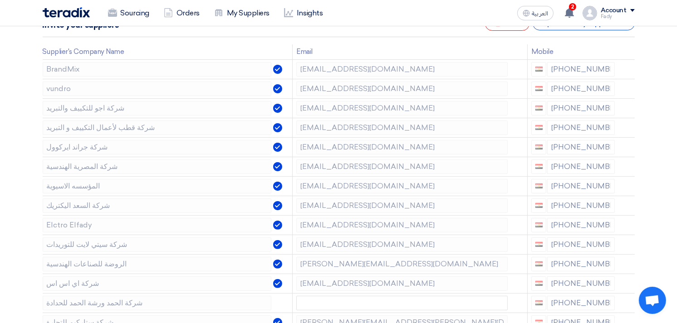
click at [0, 0] on icon at bounding box center [0, 0] width 0 height 0
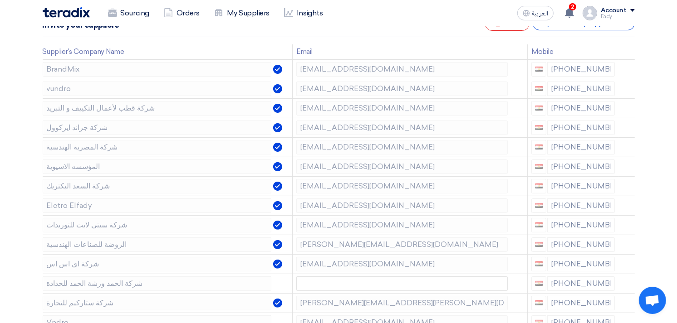
click at [0, 0] on icon at bounding box center [0, 0] width 0 height 0
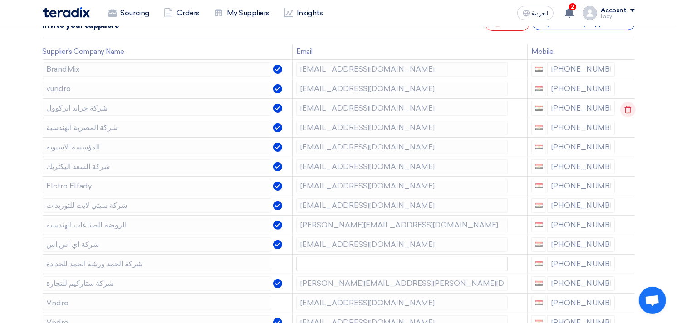
click at [624, 107] on use at bounding box center [627, 110] width 7 height 8
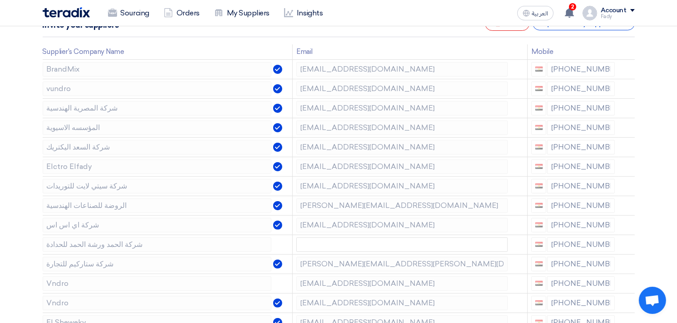
click at [0, 0] on use at bounding box center [0, 0] width 0 height 0
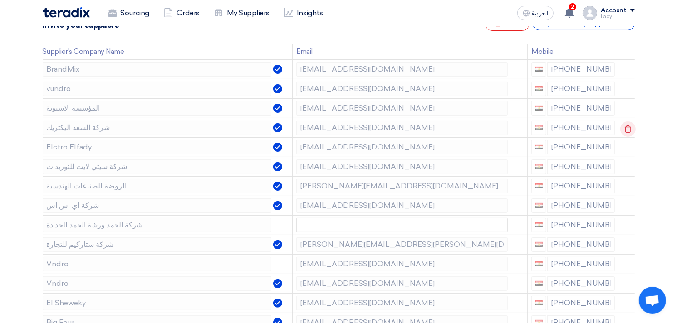
click at [623, 127] on icon at bounding box center [627, 129] width 15 height 15
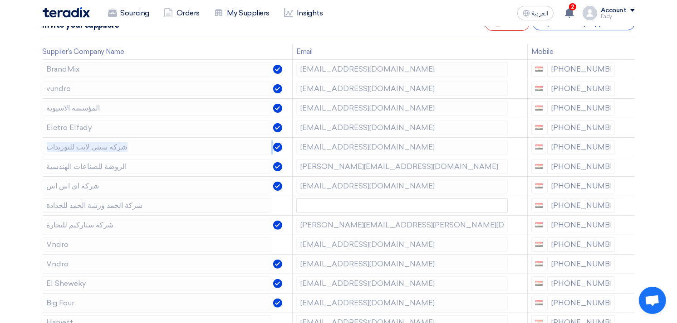
click at [0, 0] on icon at bounding box center [0, 0] width 0 height 0
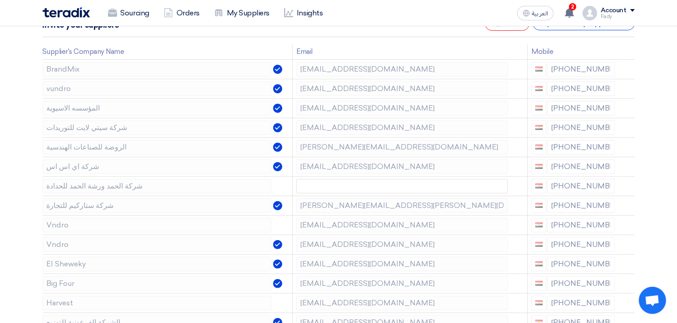
drag, startPoint x: 623, startPoint y: 127, endPoint x: 641, endPoint y: 147, distance: 27.3
click at [641, 147] on section "Supplier Management Minimize/Maximize Category Invite your suppliers Excel file…" at bounding box center [338, 292] width 677 height 651
click at [625, 147] on icon at bounding box center [627, 148] width 15 height 15
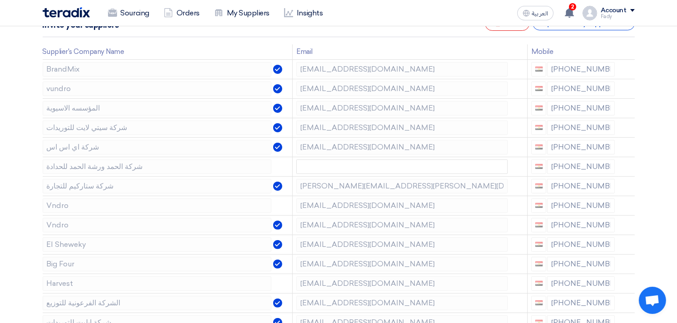
click at [0, 0] on icon at bounding box center [0, 0] width 0 height 0
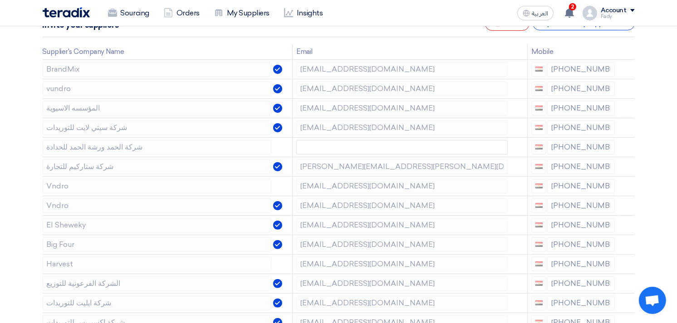
click at [0, 0] on icon at bounding box center [0, 0] width 0 height 0
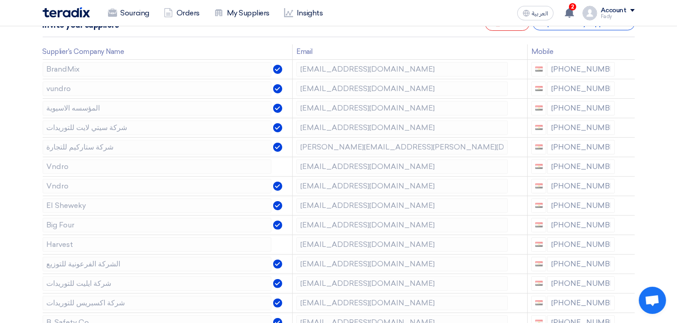
click at [0, 0] on icon at bounding box center [0, 0] width 0 height 0
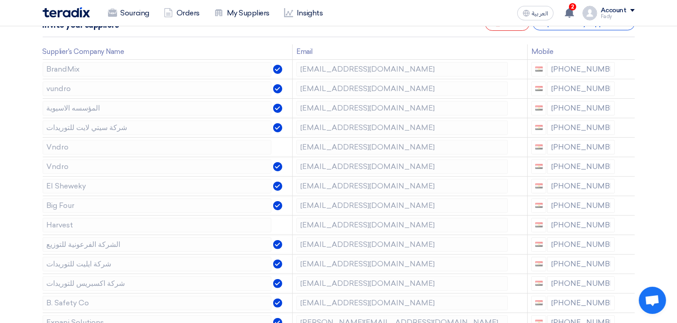
click at [0, 0] on icon at bounding box center [0, 0] width 0 height 0
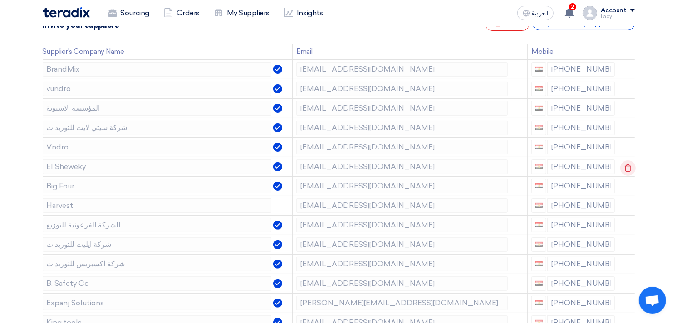
click at [624, 166] on icon at bounding box center [627, 168] width 15 height 15
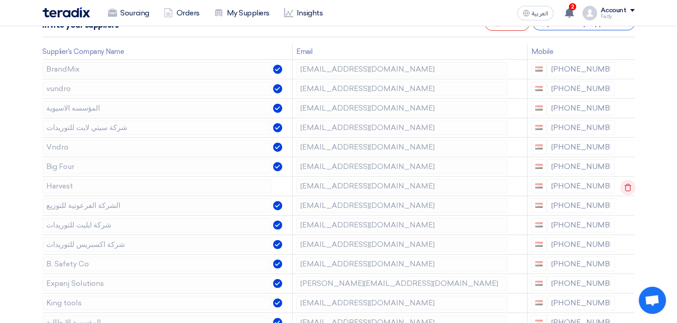
click at [625, 184] on use at bounding box center [627, 188] width 7 height 8
click at [626, 186] on icon at bounding box center [627, 187] width 15 height 15
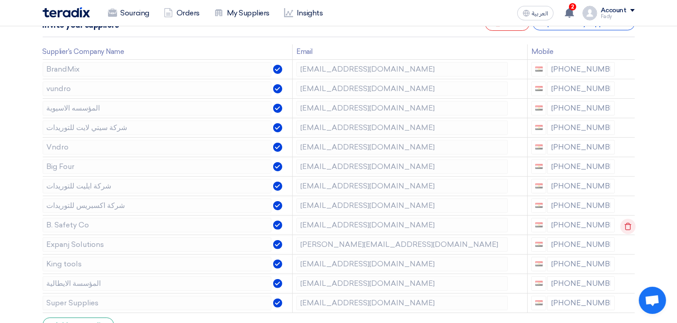
click at [627, 225] on icon at bounding box center [627, 226] width 15 height 15
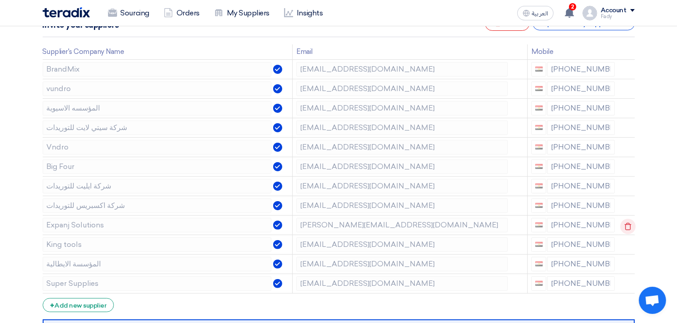
click at [626, 225] on icon at bounding box center [627, 226] width 15 height 15
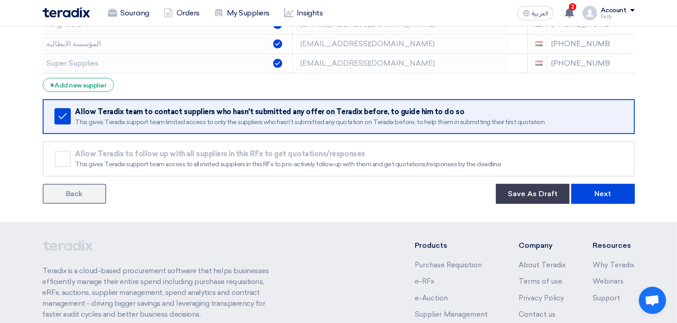
scroll to position [352, 0]
click at [598, 188] on button "Next" at bounding box center [603, 194] width 64 height 20
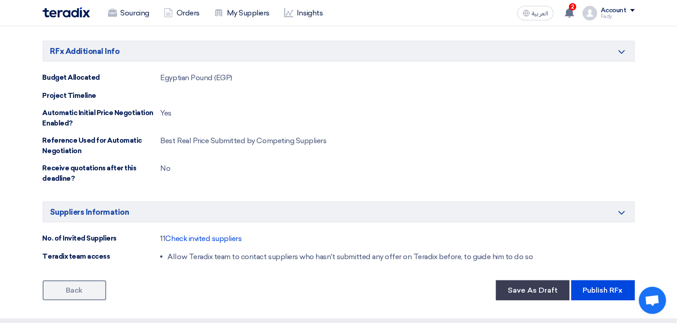
scroll to position [655, 0]
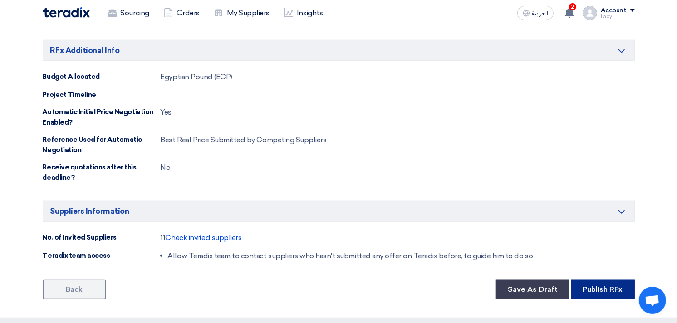
click at [602, 286] on button "Publish RFx" at bounding box center [603, 290] width 64 height 20
click at [605, 289] on button "Publish RFx" at bounding box center [603, 290] width 64 height 20
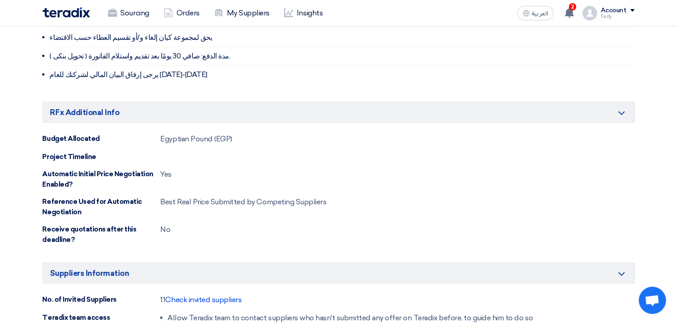
scroll to position [756, 0]
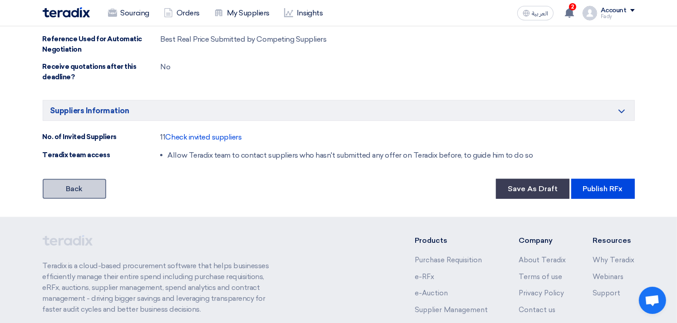
click at [71, 187] on link "Back" at bounding box center [75, 189] width 64 height 20
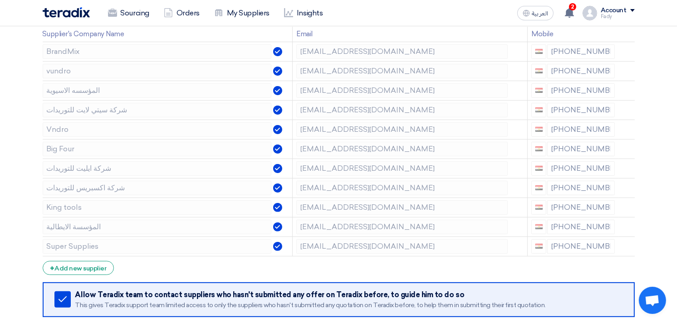
scroll to position [151, 0]
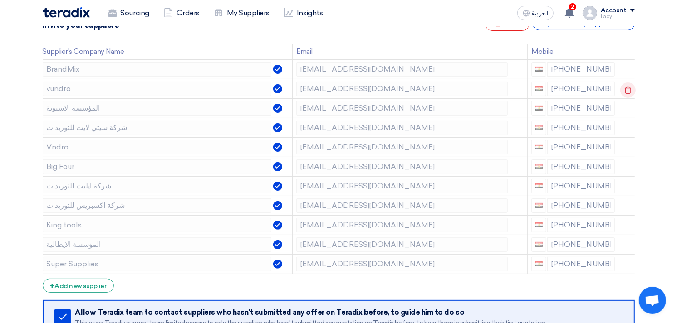
click at [625, 87] on use at bounding box center [627, 90] width 7 height 8
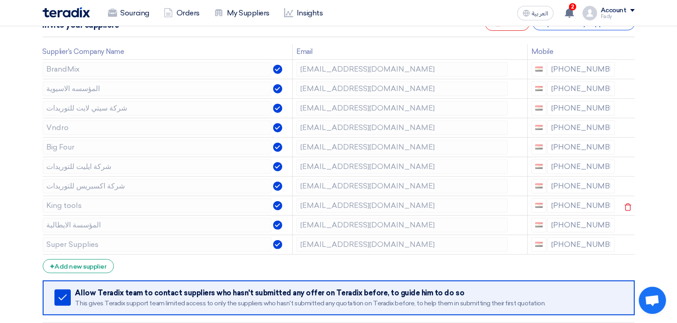
scroll to position [434, 0]
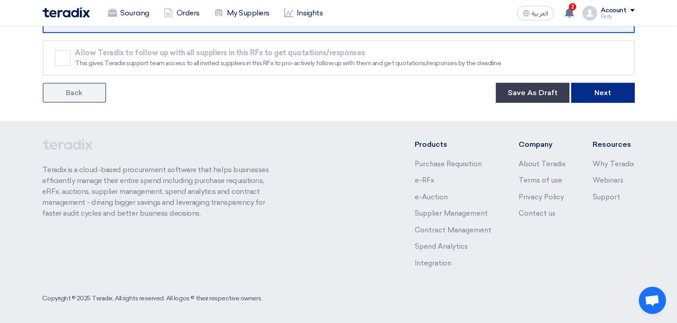
click at [602, 91] on button "Next" at bounding box center [603, 93] width 64 height 20
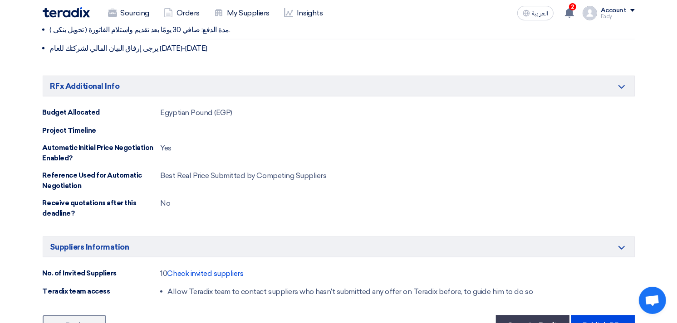
scroll to position [855, 0]
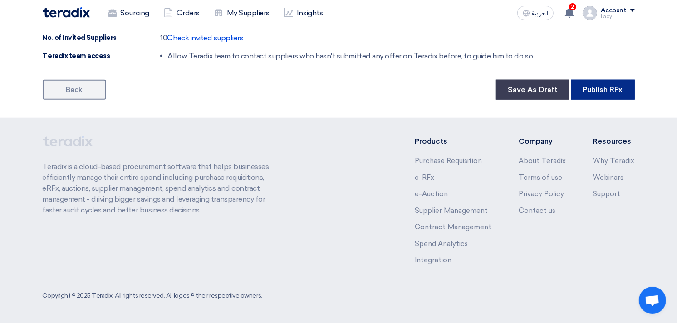
click at [615, 91] on button "Publish RFx" at bounding box center [603, 90] width 64 height 20
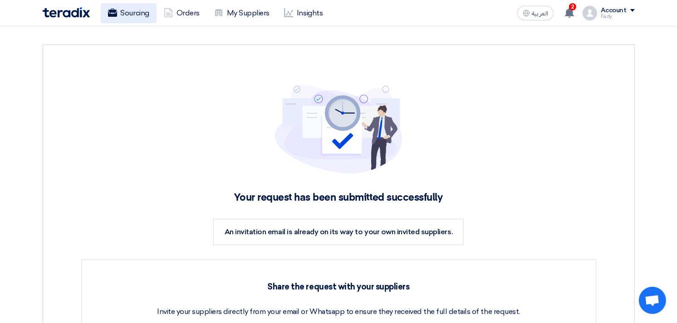
click at [131, 16] on link "Sourcing" at bounding box center [129, 13] width 56 height 20
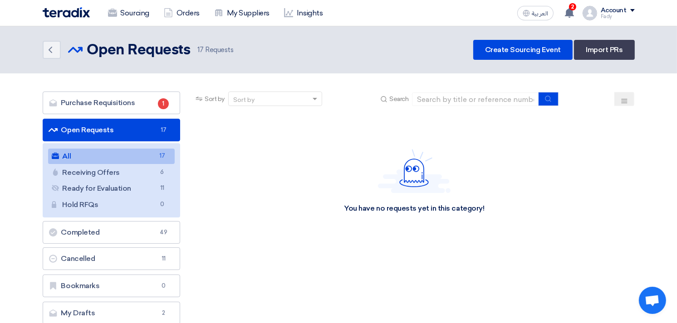
click at [93, 153] on link "All All 17" at bounding box center [111, 156] width 127 height 15
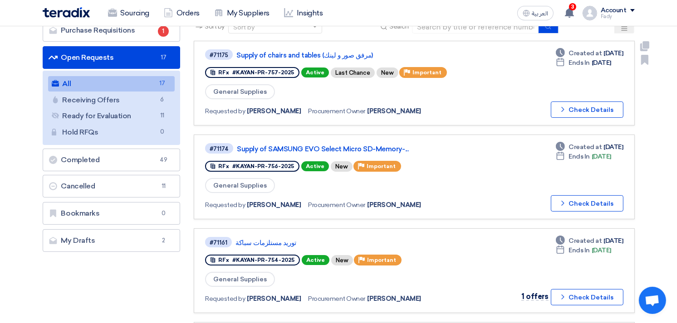
scroll to position [101, 0]
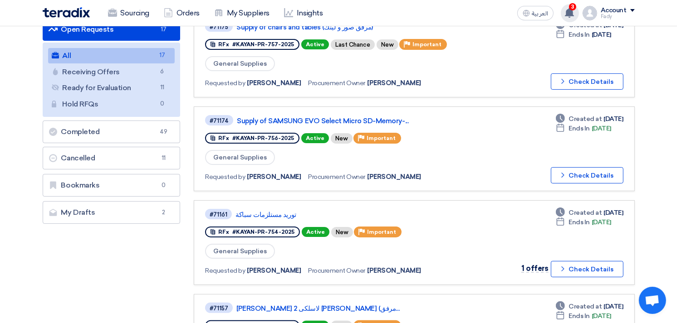
click at [567, 11] on icon at bounding box center [569, 13] width 10 height 10
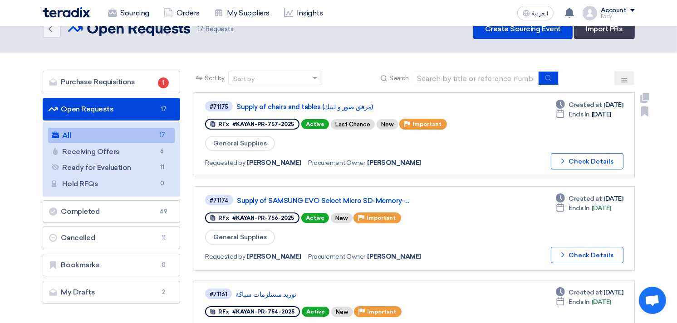
scroll to position [0, 0]
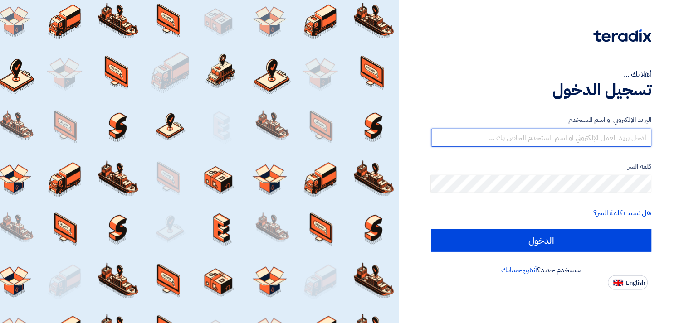
type input "[EMAIL_ADDRESS][DOMAIN_NAME]"
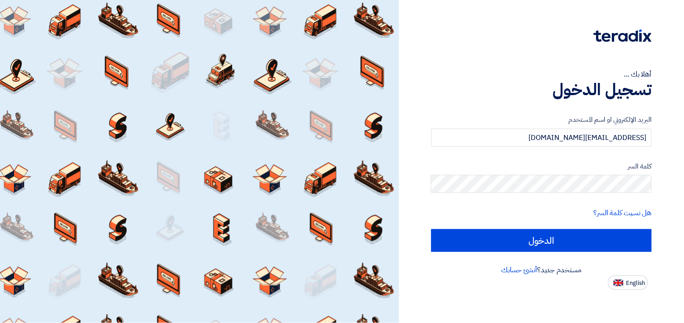
click at [560, 228] on form "البريد الإلكتروني او اسم المستخدم fady.mahmoud@eaec.com.eg كلمة السر هل نسيت كل…" at bounding box center [541, 183] width 220 height 137
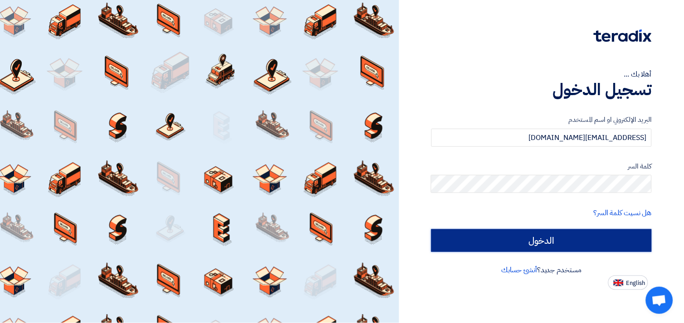
click at [565, 244] on input "الدخول" at bounding box center [541, 241] width 220 height 23
type input "Sign in"
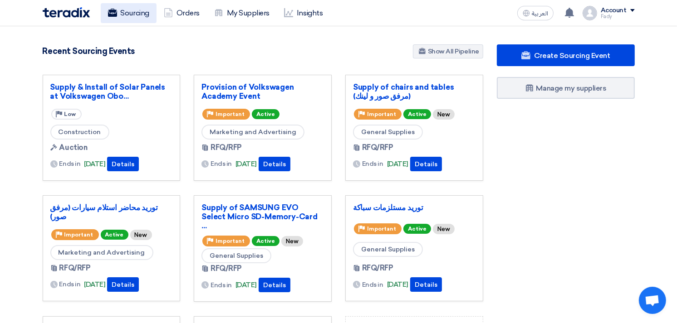
click at [137, 16] on link "Sourcing" at bounding box center [129, 13] width 56 height 20
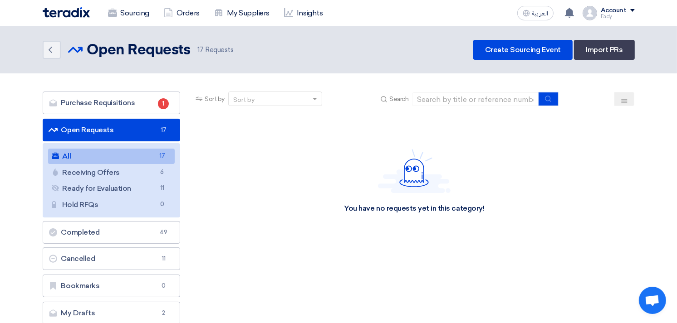
click at [89, 154] on link "All All 17" at bounding box center [111, 156] width 127 height 15
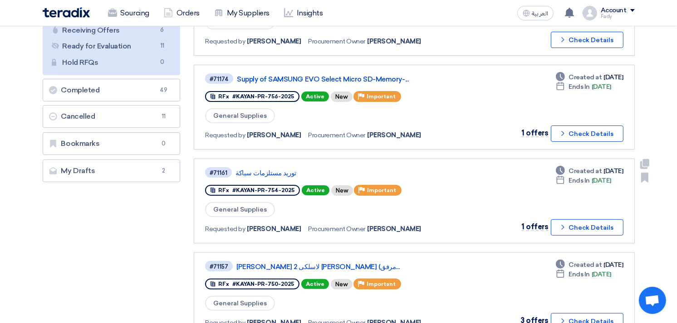
scroll to position [201, 0]
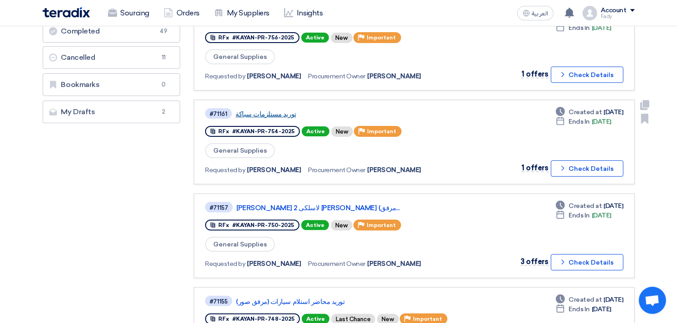
click at [274, 112] on link "توريد مستلزمات سباكة" at bounding box center [348, 114] width 227 height 8
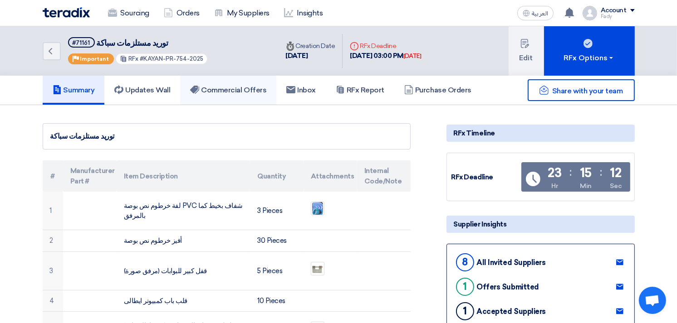
click at [244, 93] on link "Commercial Offers" at bounding box center [228, 90] width 96 height 29
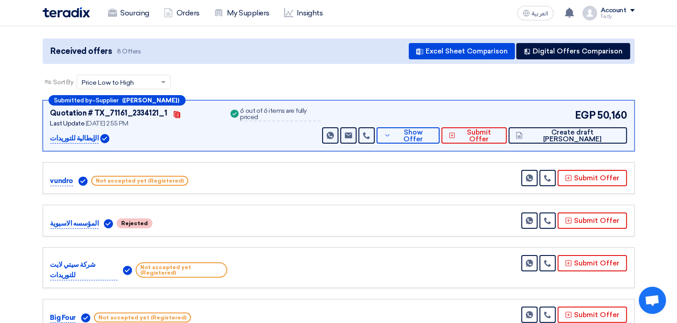
scroll to position [101, 0]
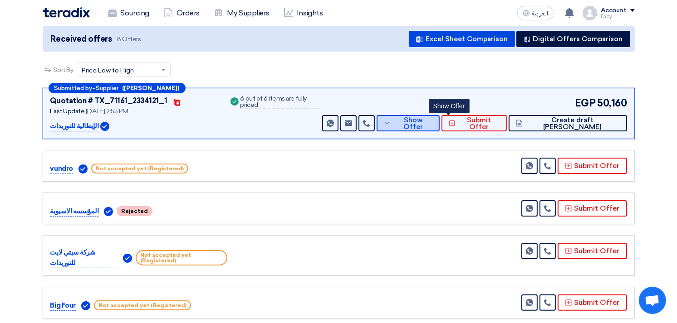
click at [431, 116] on button "Show Offer" at bounding box center [407, 123] width 63 height 16
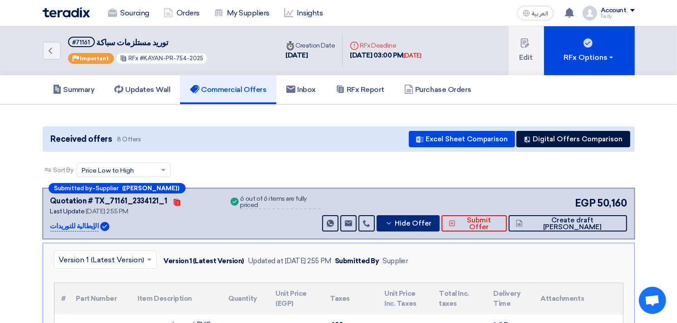
scroll to position [0, 0]
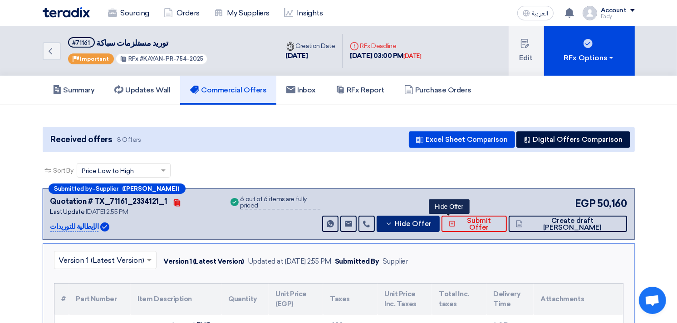
click at [431, 225] on span "Hide Offer" at bounding box center [413, 224] width 37 height 7
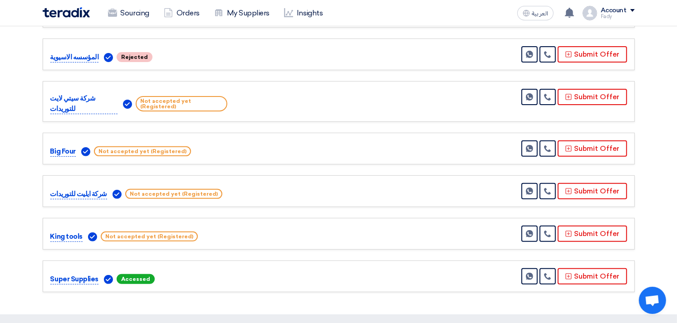
scroll to position [201, 0]
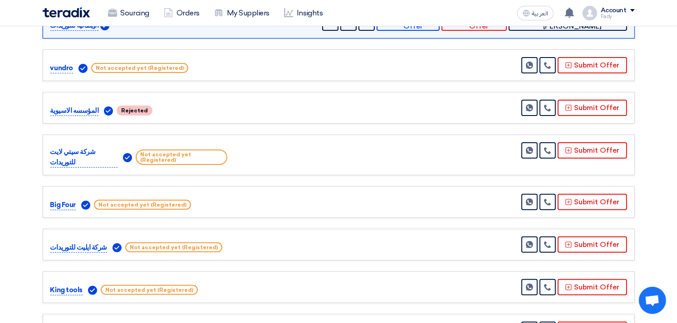
click at [319, 169] on div "Submitted by – Supplier (ماجد خليفة) Quotation # TX_71161_2334121_1 Contacts La…" at bounding box center [339, 168] width 606 height 362
drag, startPoint x: 319, startPoint y: 169, endPoint x: 310, endPoint y: 168, distance: 9.6
click at [310, 168] on div "Submitted by – Supplier (ماجد خليفة) Quotation # TX_71161_2334121_1 Contacts La…" at bounding box center [339, 168] width 606 height 362
drag, startPoint x: 310, startPoint y: 168, endPoint x: 307, endPoint y: 171, distance: 4.8
click at [307, 171] on div "Submitted by – Supplier (ماجد خليفة) Quotation # TX_71161_2334121_1 Contacts La…" at bounding box center [339, 168] width 606 height 362
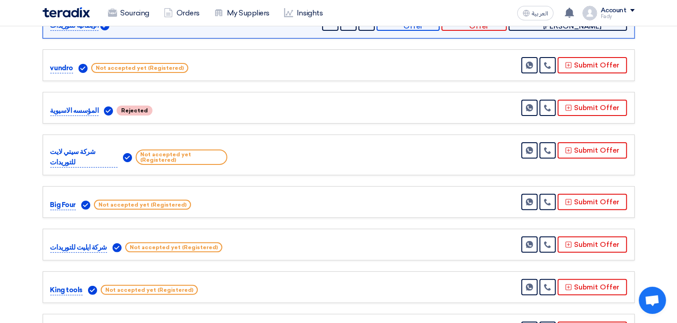
click at [307, 171] on div "Submitted by – Supplier (ماجد خليفة) Quotation # TX_71161_2334121_1 Contacts La…" at bounding box center [339, 168] width 606 height 362
drag, startPoint x: 307, startPoint y: 171, endPoint x: 291, endPoint y: 171, distance: 15.9
click at [291, 171] on div "Submitted by – Supplier (ماجد خليفة) Quotation # TX_71161_2334121_1 Contacts La…" at bounding box center [339, 168] width 606 height 362
click at [292, 171] on div "Submitted by – Supplier (ماجد خليفة) Quotation # TX_71161_2334121_1 Contacts La…" at bounding box center [339, 168] width 606 height 362
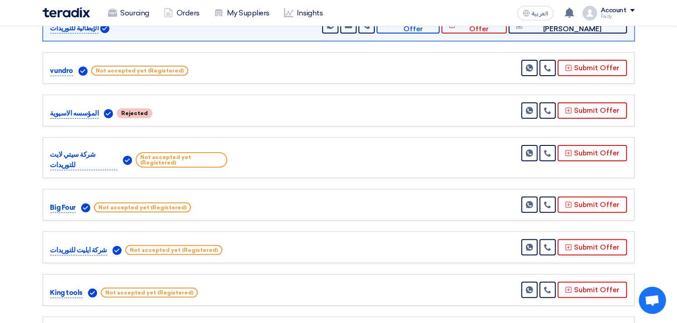
scroll to position [252, 0]
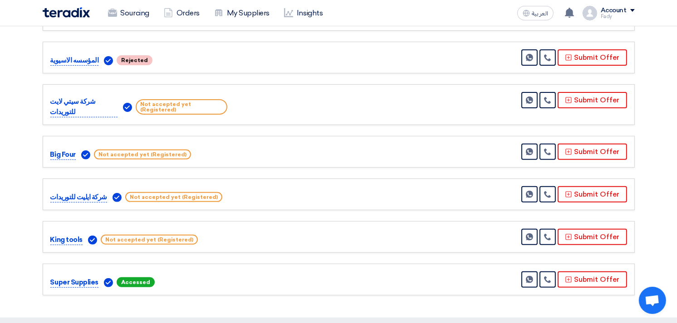
click at [302, 97] on div "شركة سيتي لايت للتوريدات Not accepted yet (Registered) Send Message" at bounding box center [338, 104] width 577 height 25
drag, startPoint x: 302, startPoint y: 97, endPoint x: 302, endPoint y: 104, distance: 7.7
click at [302, 104] on div "شركة سيتي لايت للتوريدات Not accepted yet (Registered) Send Message" at bounding box center [338, 104] width 577 height 25
drag, startPoint x: 302, startPoint y: 104, endPoint x: 284, endPoint y: 107, distance: 17.4
click at [284, 107] on div "شركة سيتي لايت للتوريدات Not accepted yet (Registered) Send Message" at bounding box center [339, 104] width 592 height 41
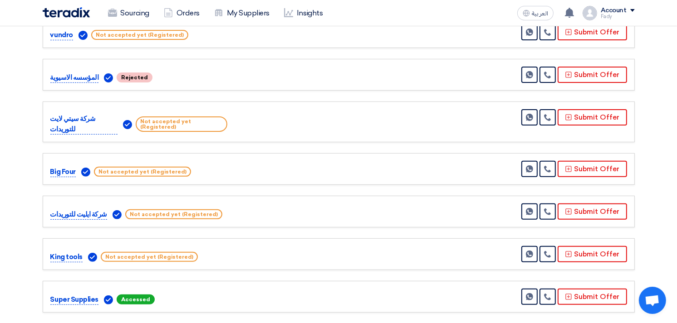
scroll to position [0, 0]
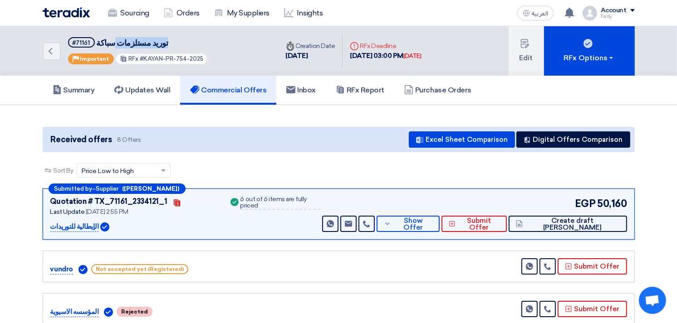
drag, startPoint x: 110, startPoint y: 41, endPoint x: 175, endPoint y: 46, distance: 64.6
click at [175, 46] on h5 "#71161 توريد مستلزمات سباكة" at bounding box center [138, 42] width 140 height 11
click at [266, 171] on div "Sort By Sort by × Price Low to High ×" at bounding box center [339, 175] width 592 height 25
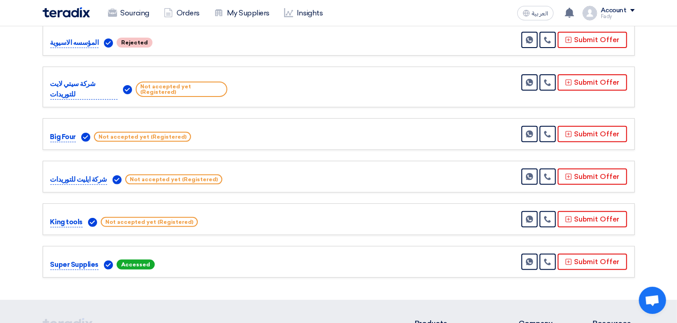
scroll to position [252, 0]
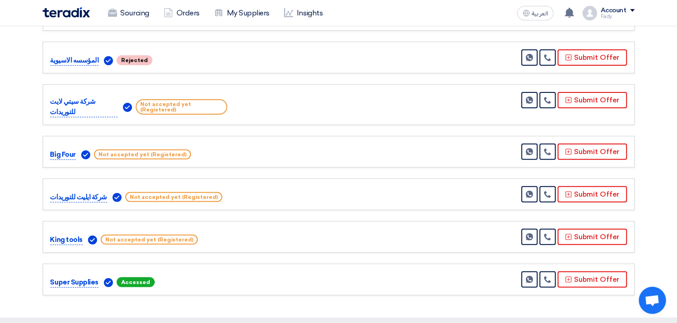
click at [291, 186] on div "شركة ايليت للتوريدات Not accepted yet (Registered) Send Message" at bounding box center [338, 194] width 577 height 16
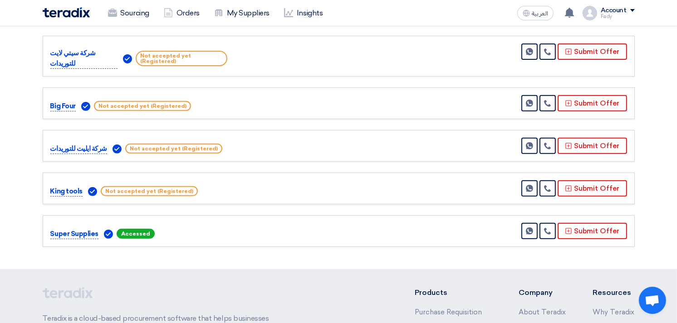
scroll to position [302, 0]
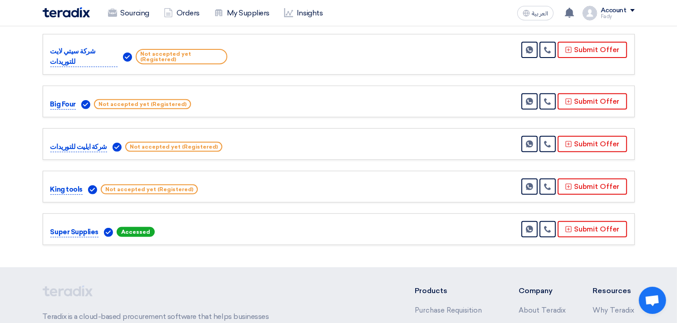
drag, startPoint x: 175, startPoint y: 137, endPoint x: 218, endPoint y: 145, distance: 43.9
click at [218, 145] on div "شركة ايليت للتوريدات Not accepted yet (Registered) Send Message" at bounding box center [339, 144] width 592 height 32
drag, startPoint x: 218, startPoint y: 145, endPoint x: 341, endPoint y: 139, distance: 123.5
click at [341, 139] on div "شركة ايليت للتوريدات Not accepted yet (Registered) Send Message" at bounding box center [338, 144] width 577 height 16
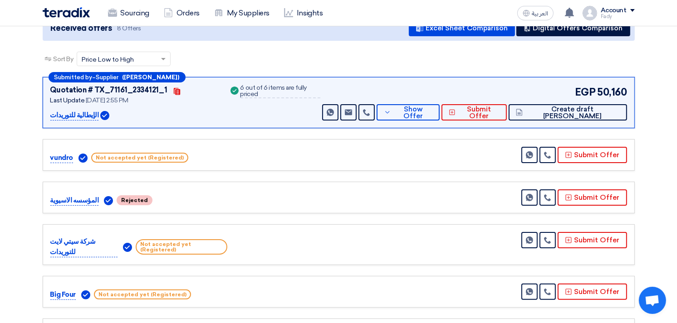
scroll to position [0, 0]
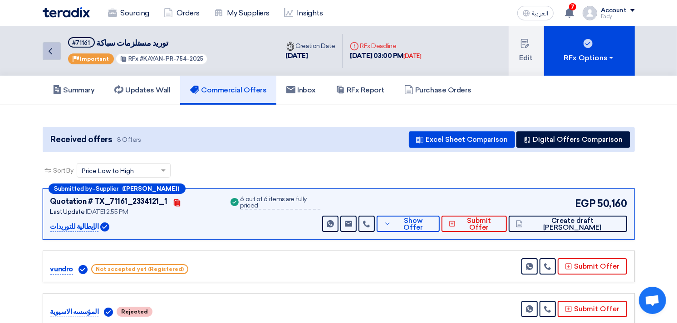
click at [51, 47] on icon "Back" at bounding box center [50, 51] width 11 height 11
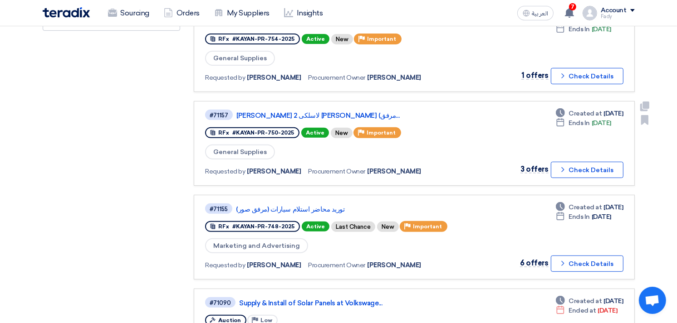
scroll to position [302, 0]
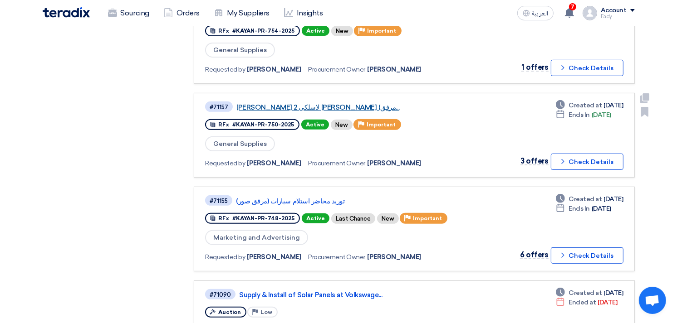
click at [318, 103] on link "[PERSON_NAME] لاسلكى 2 [PERSON_NAME] (مرفق..." at bounding box center [349, 107] width 227 height 8
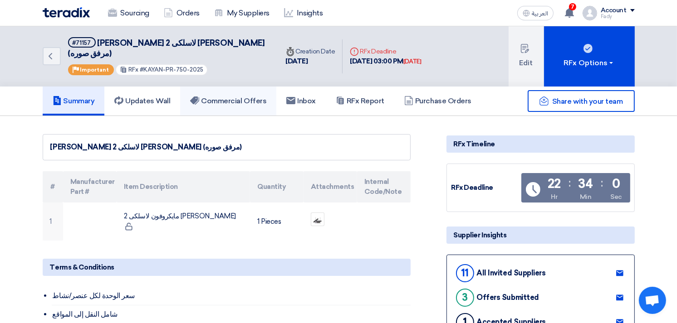
click at [249, 97] on h5 "Commercial Offers" at bounding box center [228, 101] width 76 height 9
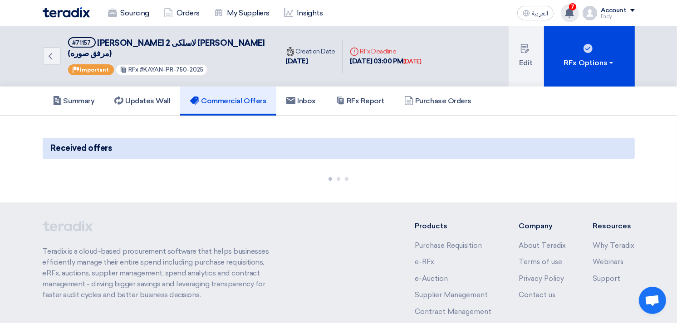
click at [570, 8] on div "7 You have a new offer for 'Supply of chairs and tables (مرفق صور و لينك)' requ…" at bounding box center [570, 13] width 18 height 18
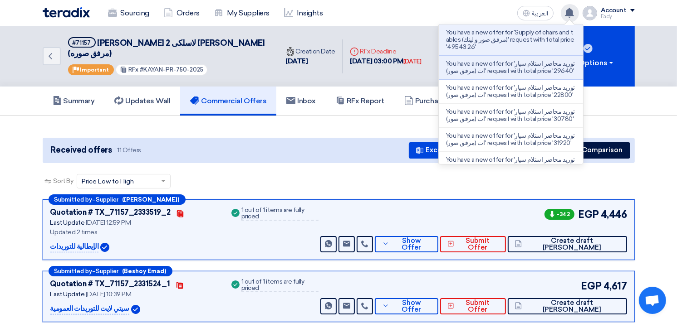
click at [659, 96] on div "Summary Updates Wall Commercial Offers Inbox RFx Report Purchase Orders" at bounding box center [338, 101] width 677 height 29
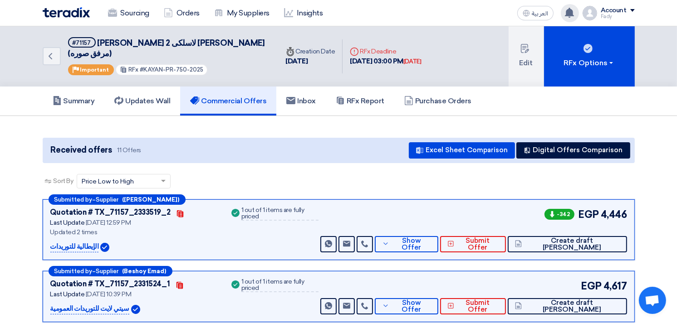
scroll to position [101, 0]
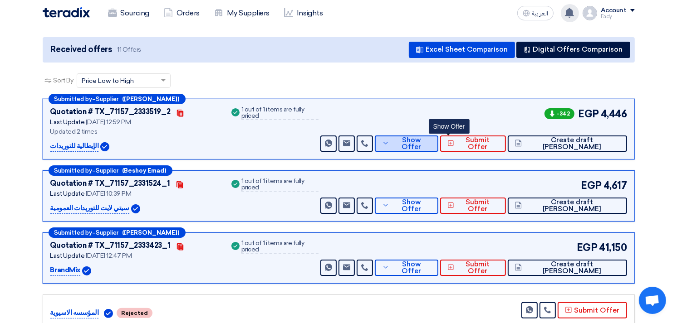
click at [431, 137] on span "Show Offer" at bounding box center [410, 144] width 39 height 14
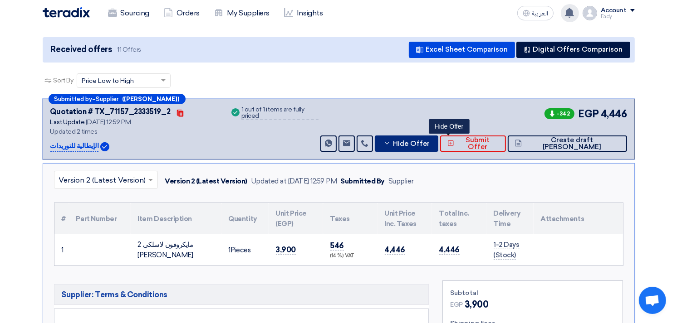
click at [430, 141] on span "Hide Offer" at bounding box center [411, 144] width 37 height 7
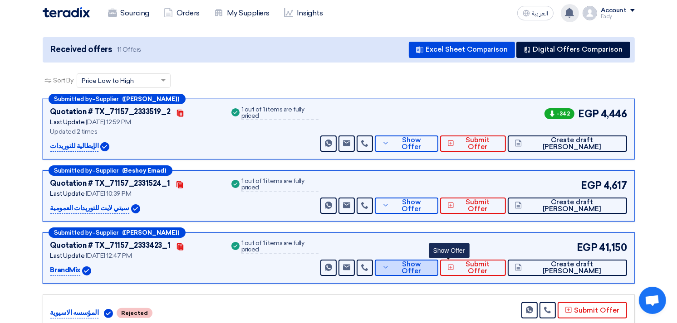
click at [438, 260] on button "Show Offer" at bounding box center [407, 268] width 64 height 16
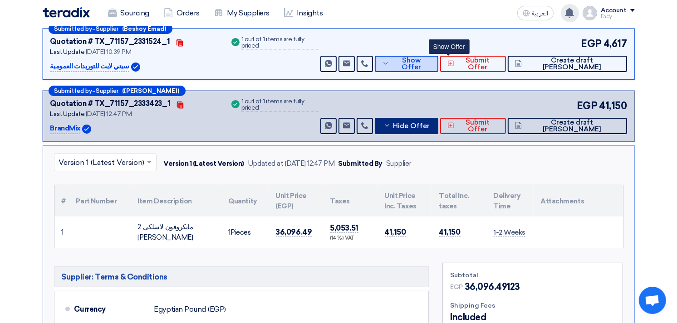
scroll to position [252, 0]
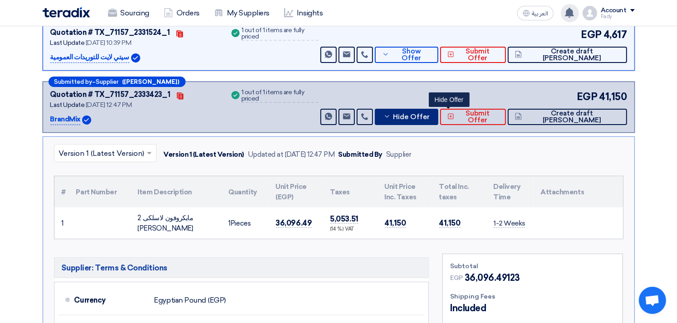
click at [438, 109] on button "Hide Offer" at bounding box center [407, 117] width 64 height 16
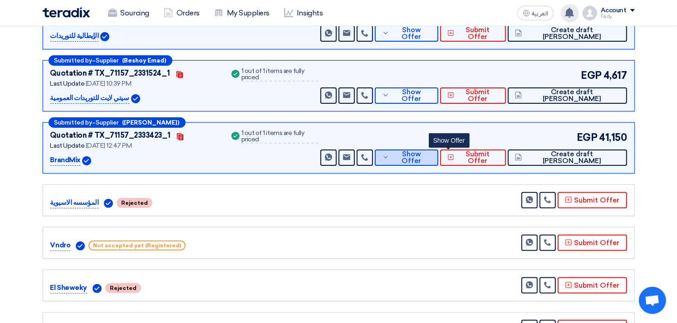
scroll to position [151, 0]
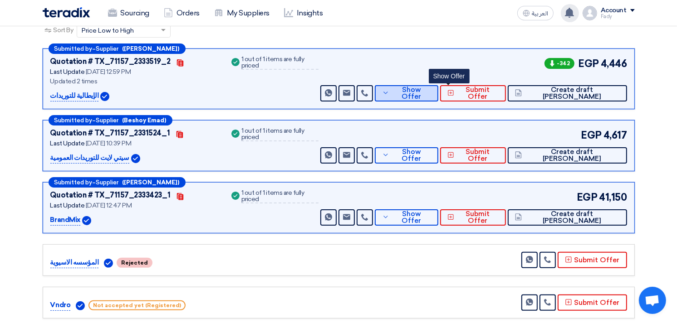
click at [431, 87] on span "Show Offer" at bounding box center [410, 94] width 39 height 14
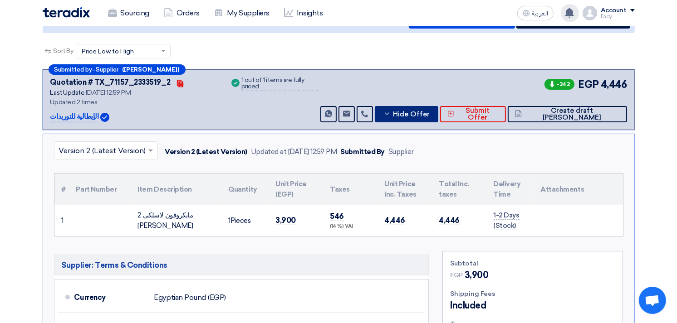
scroll to position [101, 0]
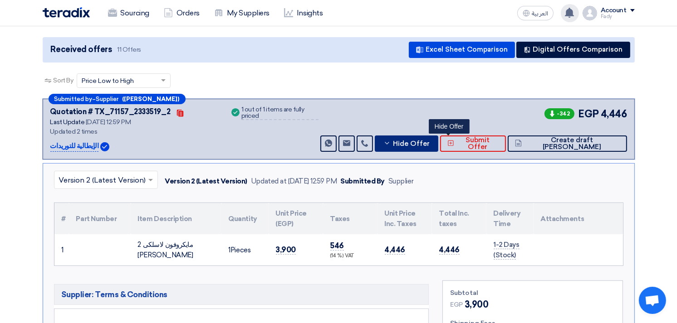
click at [430, 141] on span "Hide Offer" at bounding box center [411, 144] width 37 height 7
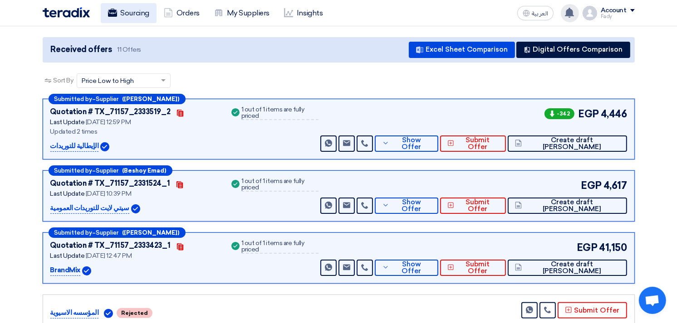
click at [139, 14] on link "Sourcing" at bounding box center [129, 13] width 56 height 20
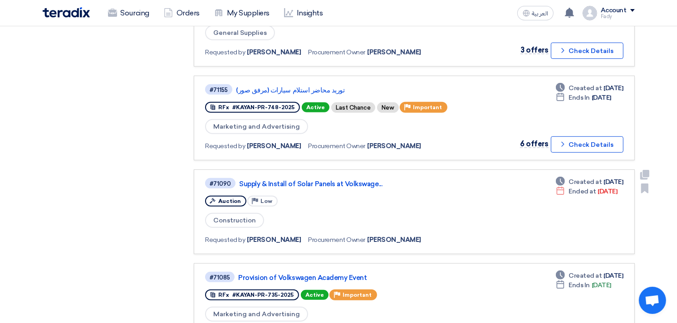
scroll to position [403, 0]
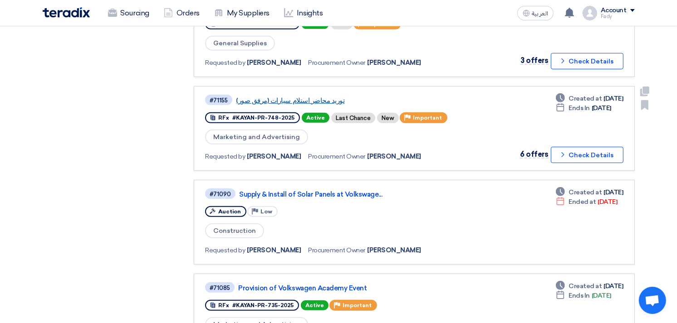
click at [280, 97] on link "توريد محاضر استلام سيارات (مرفق صور)" at bounding box center [349, 101] width 227 height 8
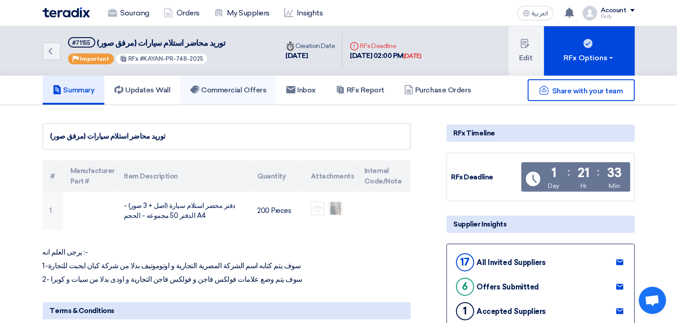
click at [236, 82] on link "Commercial Offers" at bounding box center [228, 90] width 96 height 29
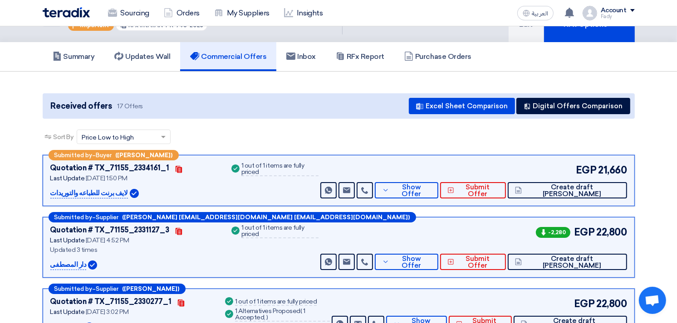
scroll to position [50, 0]
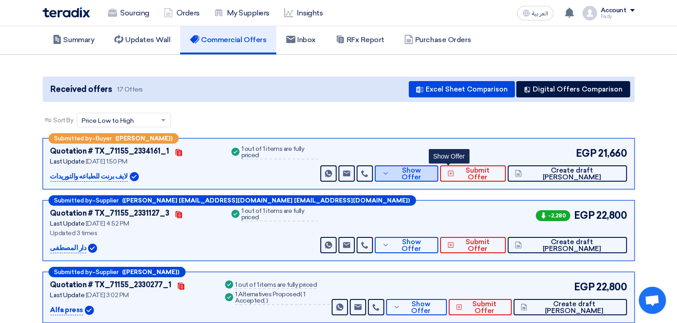
click at [438, 166] on button "Show Offer" at bounding box center [407, 174] width 64 height 16
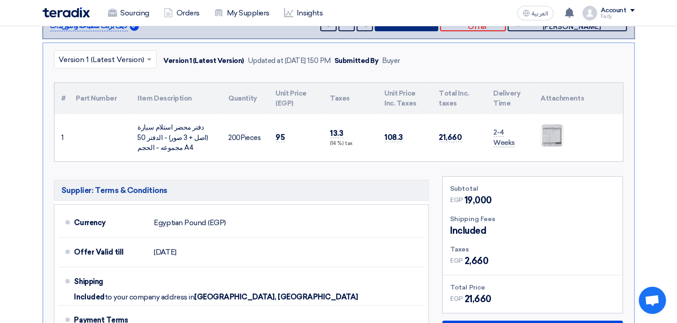
scroll to position [201, 0]
click at [552, 132] on img at bounding box center [552, 135] width 22 height 30
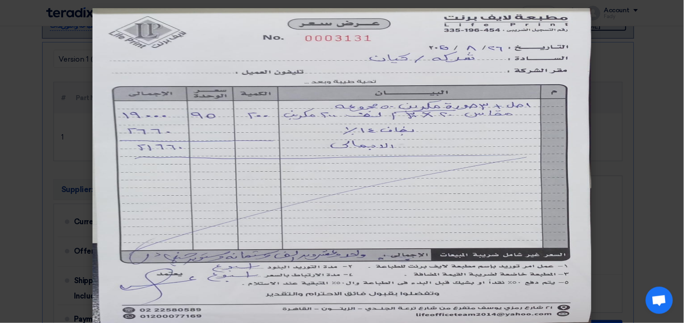
click at [550, 132] on img at bounding box center [342, 169] width 499 height 323
click at [614, 123] on modal-container at bounding box center [342, 161] width 684 height 323
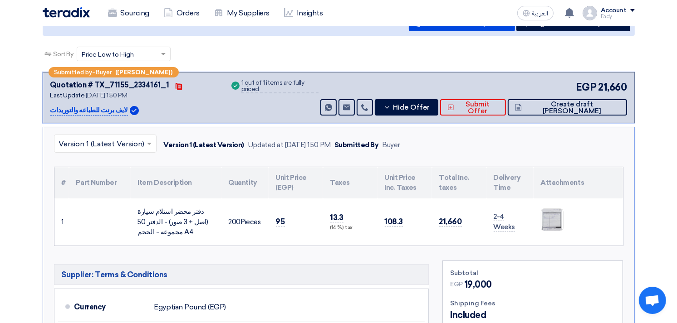
scroll to position [0, 0]
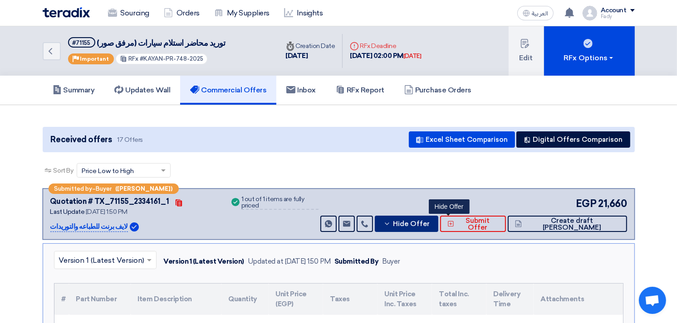
click at [438, 217] on button "Hide Offer" at bounding box center [407, 224] width 64 height 16
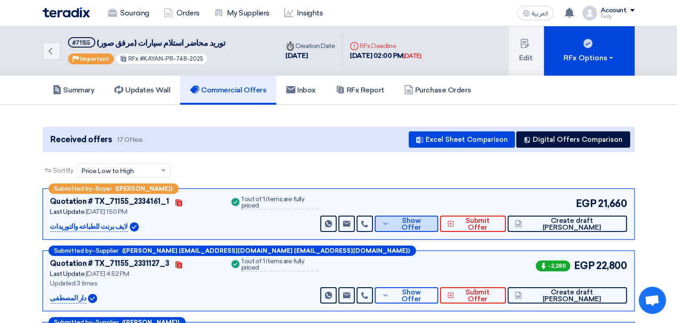
scroll to position [50, 0]
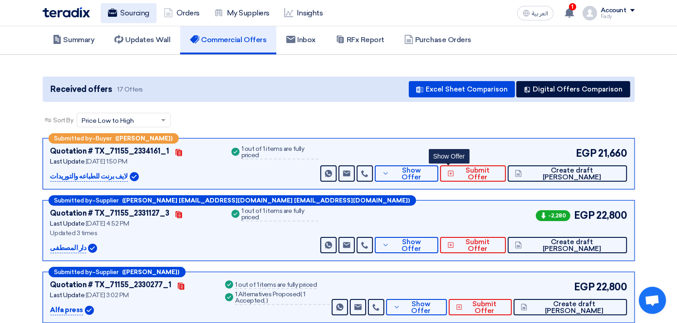
click at [137, 10] on link "Sourcing" at bounding box center [129, 13] width 56 height 20
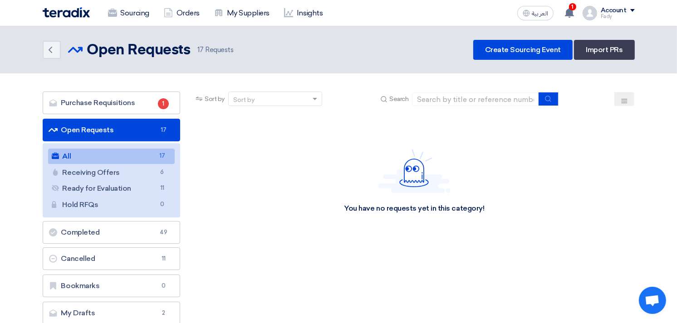
click at [89, 122] on link "Open Requests Open Requests 17" at bounding box center [112, 130] width 138 height 23
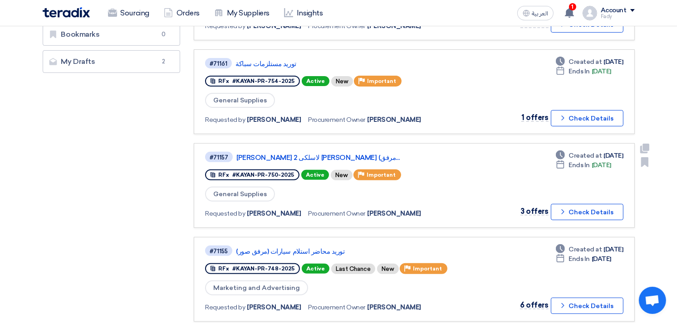
scroll to position [302, 0]
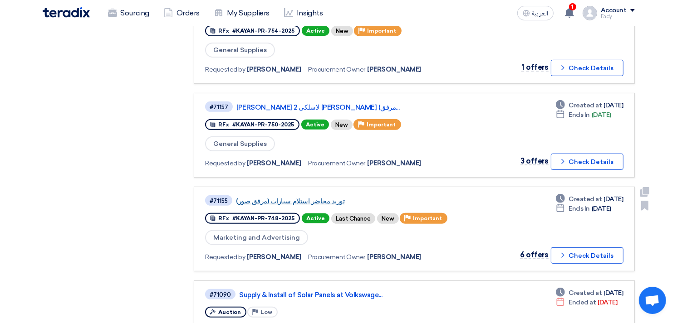
click at [307, 197] on link "توريد محاضر استلام سيارات (مرفق صور)" at bounding box center [349, 201] width 227 height 8
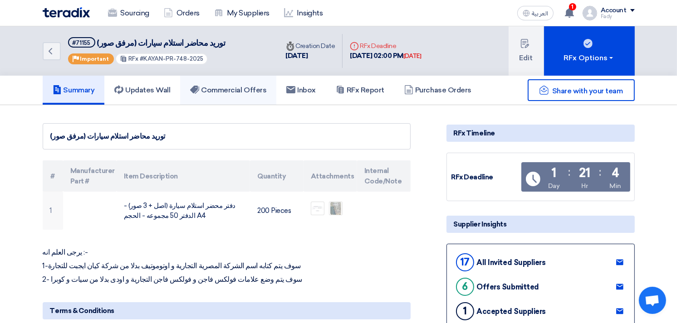
click at [232, 82] on link "Commercial Offers" at bounding box center [228, 90] width 96 height 29
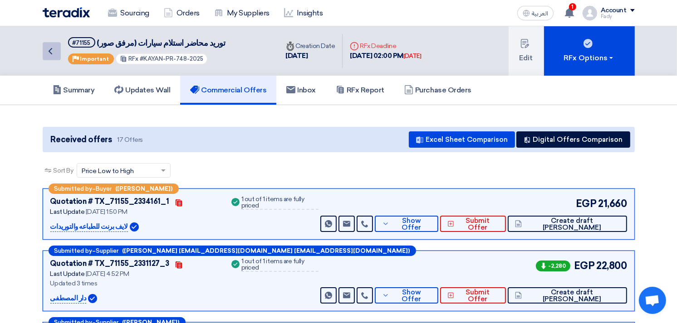
click at [55, 48] on icon "Back" at bounding box center [50, 51] width 11 height 11
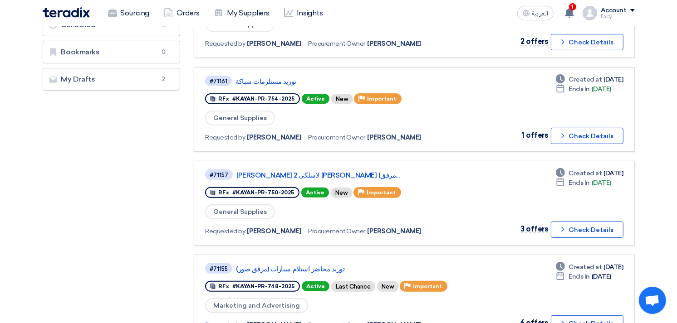
scroll to position [252, 0]
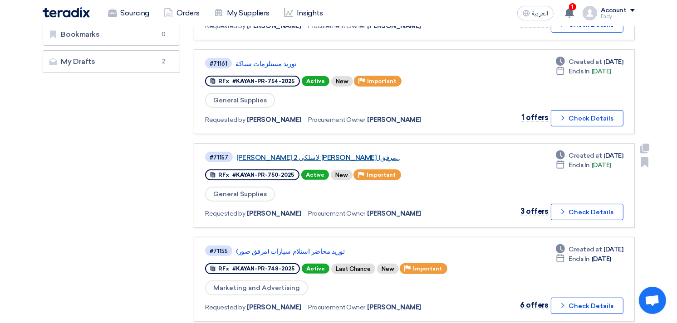
click at [275, 155] on link "[PERSON_NAME] لاسلكى 2 [PERSON_NAME] (مرفق..." at bounding box center [349, 158] width 227 height 8
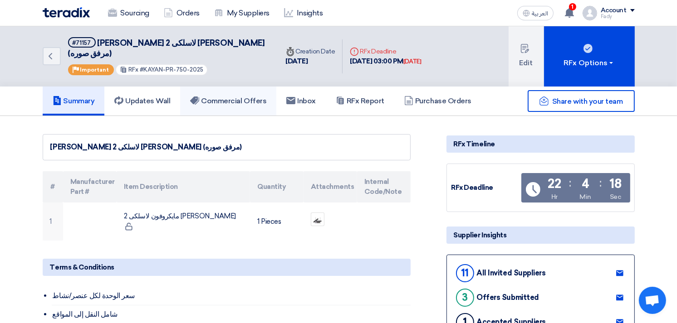
click at [242, 97] on h5 "Commercial Offers" at bounding box center [228, 101] width 76 height 9
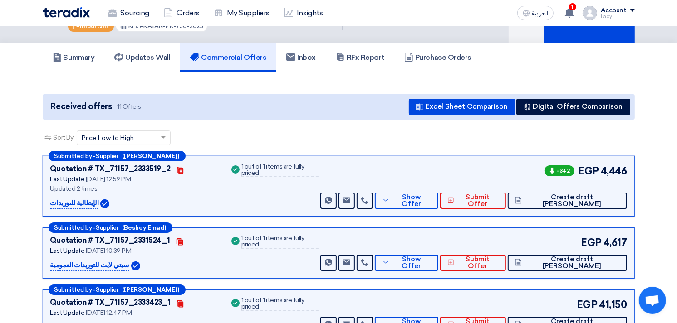
scroll to position [151, 0]
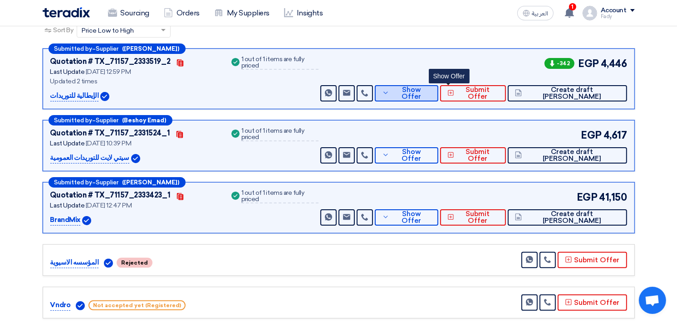
click at [431, 87] on span "Show Offer" at bounding box center [410, 94] width 39 height 14
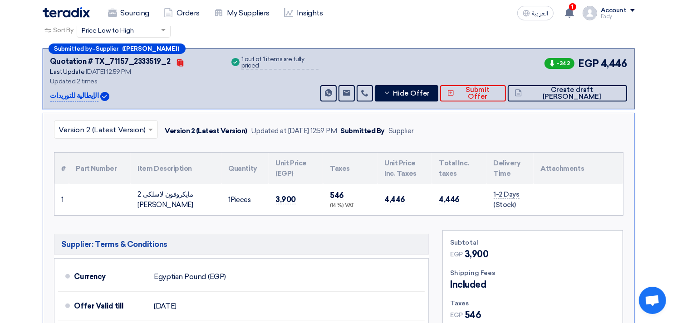
click at [283, 195] on span "3,900" at bounding box center [286, 200] width 20 height 10
click at [381, 211] on div "× Version 2 (Latest Version) Version 2 (Latest Version) Updated at 26 Aug 2025,…" at bounding box center [339, 269] width 592 height 313
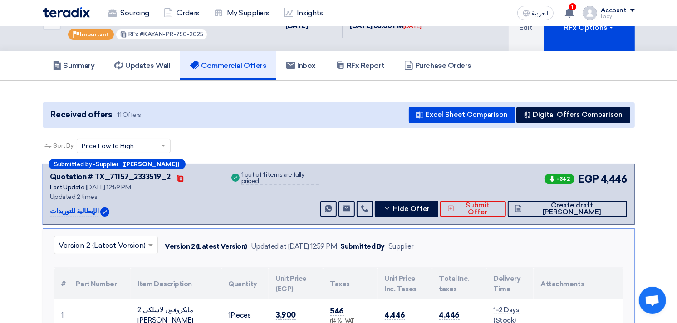
scroll to position [0, 0]
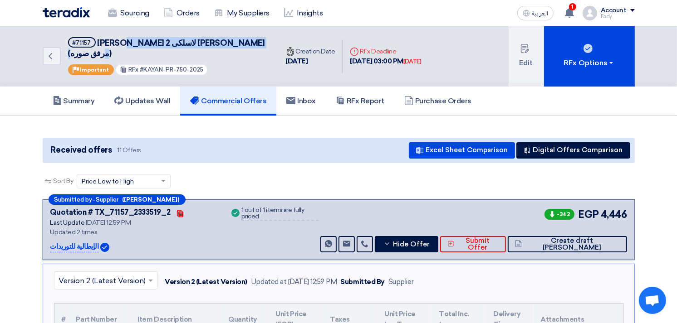
drag, startPoint x: 234, startPoint y: 44, endPoint x: 135, endPoint y: 39, distance: 99.4
click at [135, 39] on span "توريد مايكروفون لاسلكى 2 هاند ماركو شور (مرفق صوره)" at bounding box center [166, 48] width 197 height 20
copy span "مايكروفون لاسلكى 2 هاند ماركو شور"
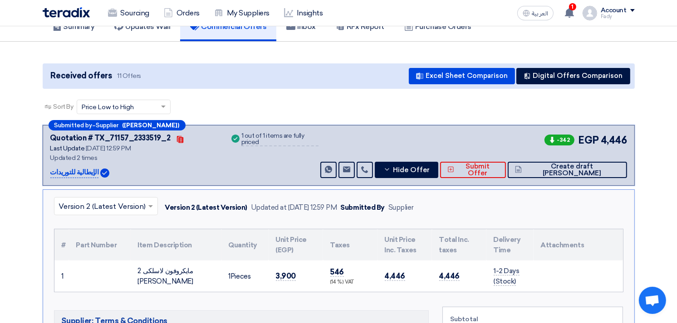
scroll to position [151, 0]
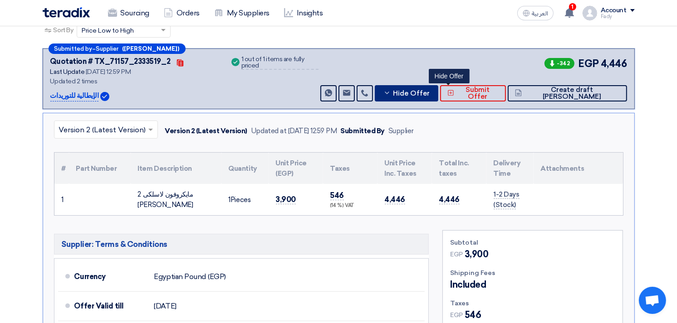
click at [430, 90] on span "Hide Offer" at bounding box center [411, 93] width 37 height 7
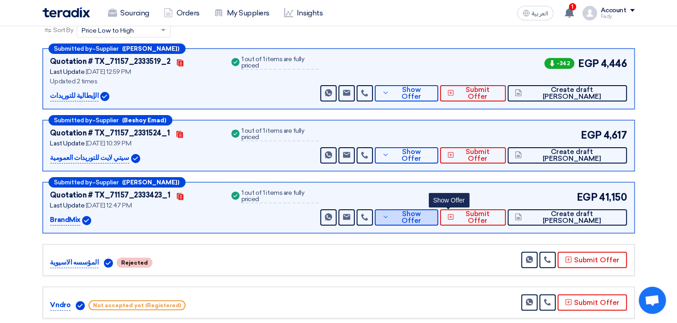
click at [431, 211] on span "Show Offer" at bounding box center [410, 218] width 39 height 14
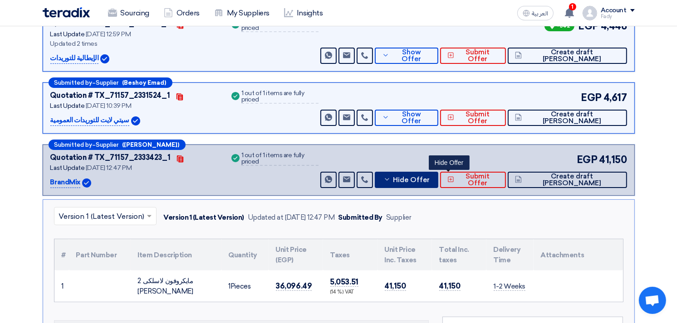
scroll to position [252, 0]
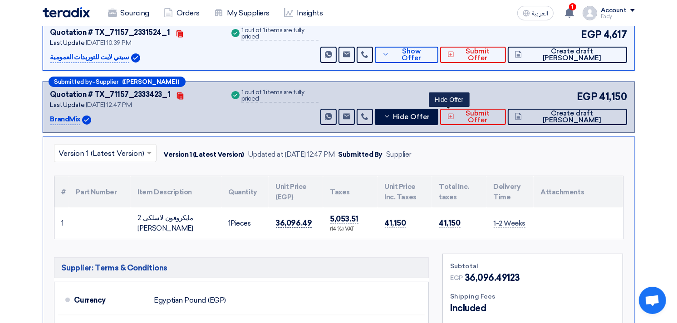
click at [291, 219] on span "36,096.49" at bounding box center [294, 224] width 36 height 10
copy span "36,096.49"
click at [430, 114] on span "Hide Offer" at bounding box center [411, 117] width 37 height 7
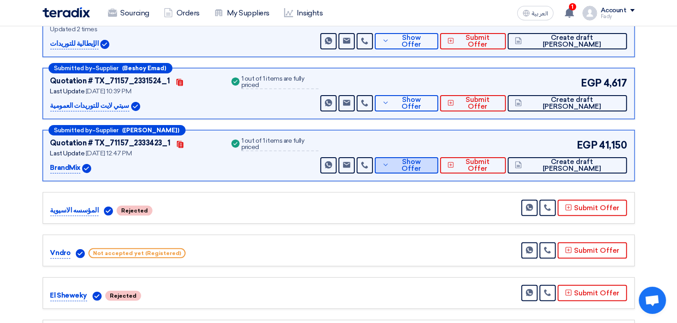
scroll to position [101, 0]
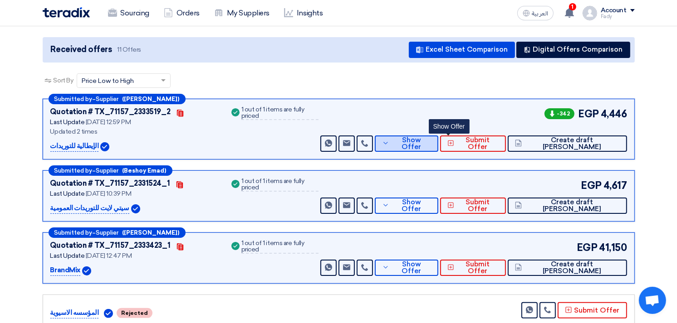
click at [431, 137] on span "Show Offer" at bounding box center [410, 144] width 39 height 14
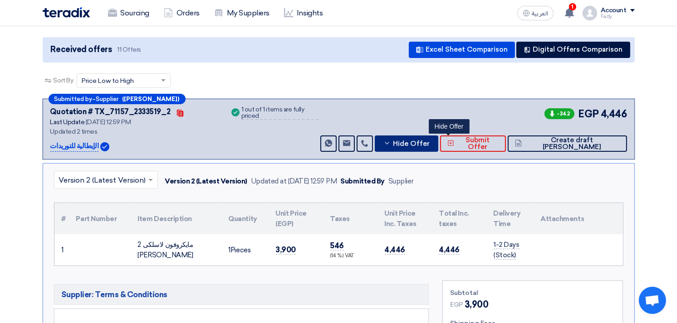
click at [430, 141] on span "Hide Offer" at bounding box center [411, 144] width 37 height 7
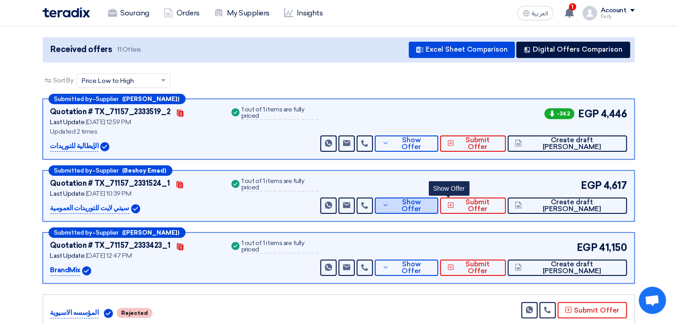
click at [431, 199] on span "Show Offer" at bounding box center [410, 206] width 39 height 14
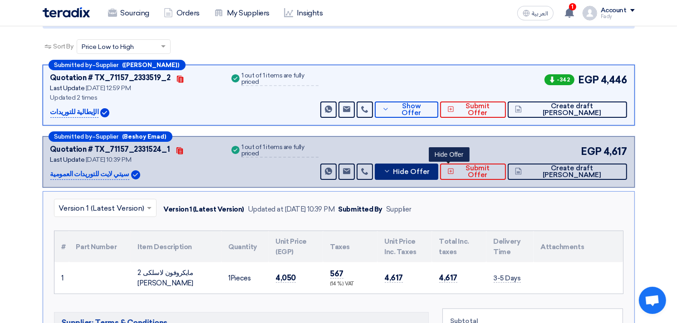
scroll to position [201, 0]
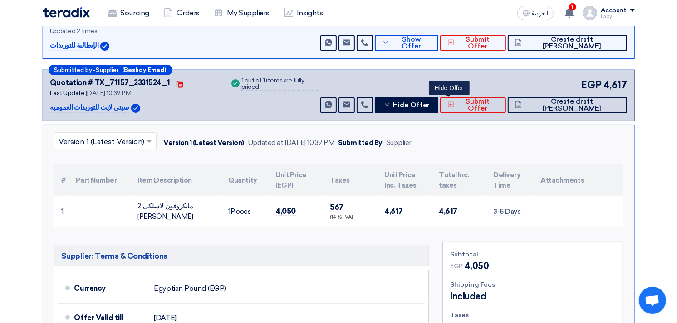
click at [283, 207] on span "4,050" at bounding box center [286, 212] width 20 height 10
copy span "4,050"
click at [430, 102] on span "Hide Offer" at bounding box center [411, 105] width 37 height 7
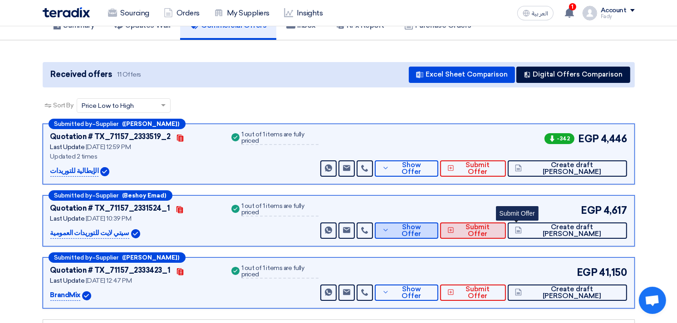
scroll to position [50, 0]
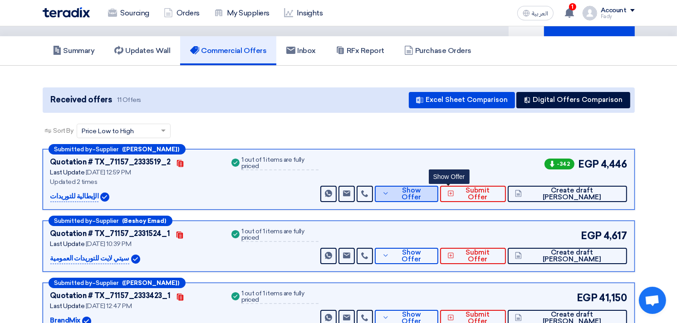
click at [431, 187] on span "Show Offer" at bounding box center [410, 194] width 39 height 14
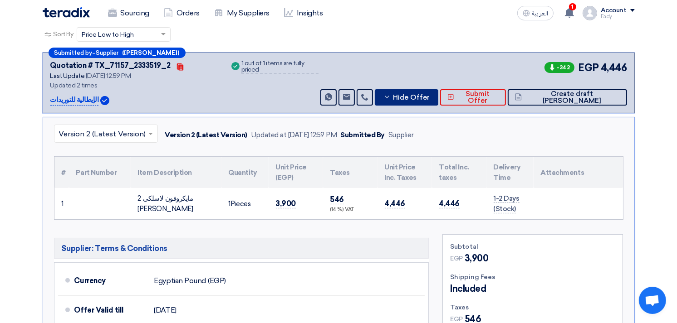
scroll to position [151, 0]
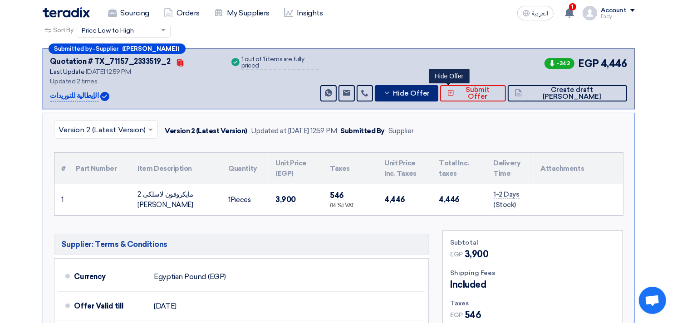
click at [430, 90] on span "Hide Offer" at bounding box center [411, 93] width 37 height 7
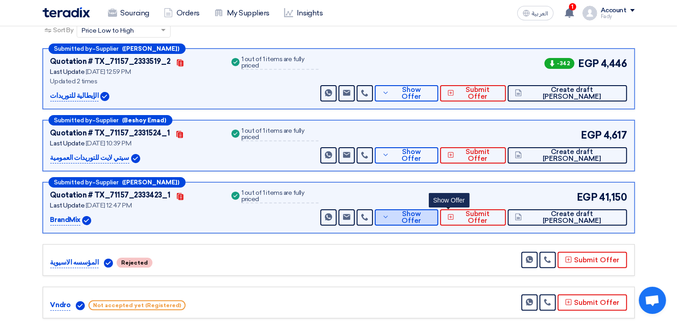
click at [431, 211] on span "Show Offer" at bounding box center [410, 218] width 39 height 14
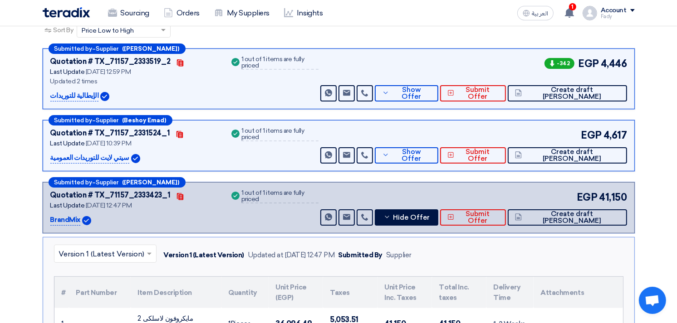
click at [296, 319] on span "36,096.49" at bounding box center [294, 324] width 36 height 10
copy tr "36,096.49"
click at [430, 215] on span "Hide Offer" at bounding box center [411, 218] width 37 height 7
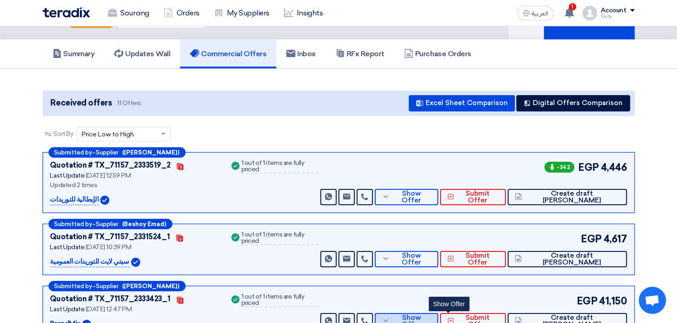
scroll to position [0, 0]
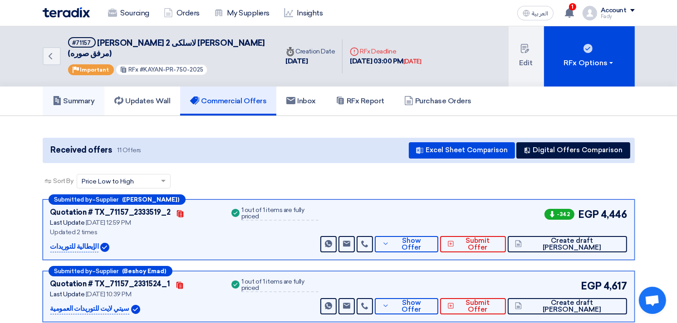
click at [83, 97] on h5 "Summary" at bounding box center [74, 101] width 42 height 9
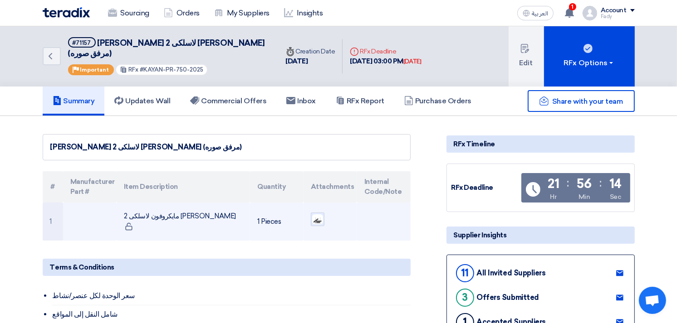
click at [319, 214] on img at bounding box center [317, 220] width 13 height 12
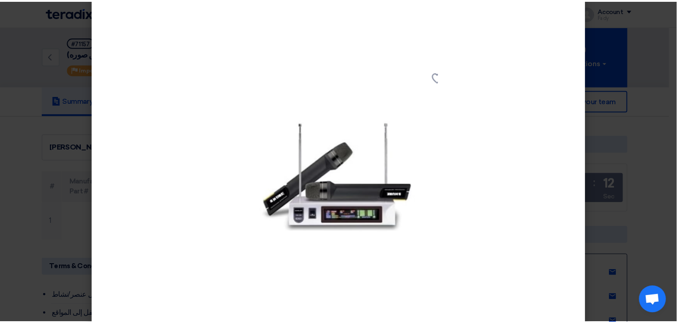
scroll to position [30, 0]
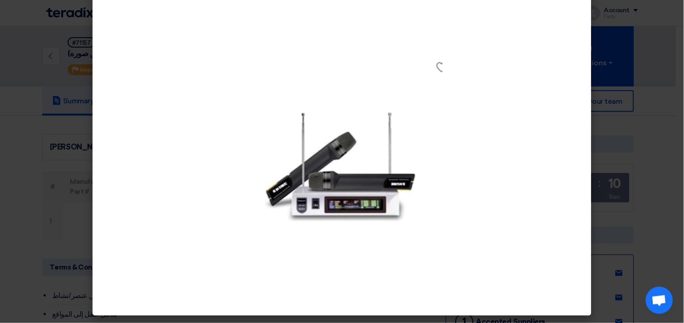
click at [662, 75] on modal-container at bounding box center [342, 161] width 684 height 323
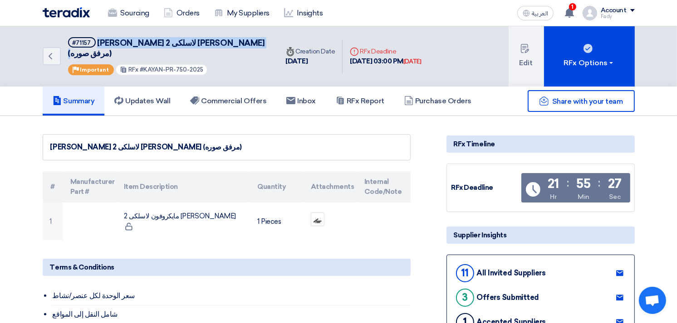
drag, startPoint x: 138, startPoint y: 44, endPoint x: 250, endPoint y: 38, distance: 112.2
click at [250, 38] on div "Back #71157 توريد مايكروفون لاسلكى 2 هاند ماركو شور (مرفق صوره) Priority Import…" at bounding box center [161, 56] width 236 height 60
click at [129, 34] on div "Back #71157 توريد مايكروفون لاسلكى 2 هاند ماركو شور (مرفق صوره) Priority Import…" at bounding box center [161, 56] width 236 height 60
drag, startPoint x: 165, startPoint y: 41, endPoint x: 234, endPoint y: 41, distance: 68.5
click at [234, 41] on span "توريد مايكروفون لاسلكى 2 هاند ماركو شور (مرفق صوره)" at bounding box center [166, 48] width 197 height 20
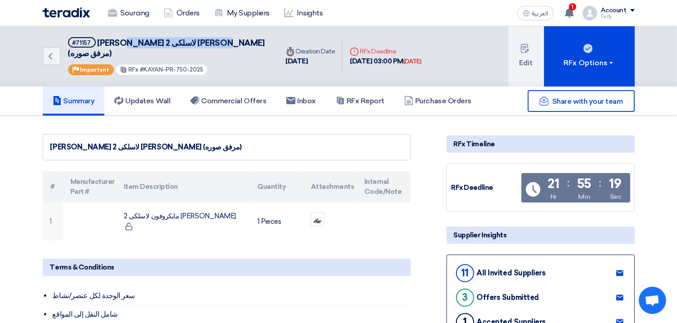
copy span "مايكروفون لاسلكى 2 هاند"
